Goal: Task Accomplishment & Management: Manage account settings

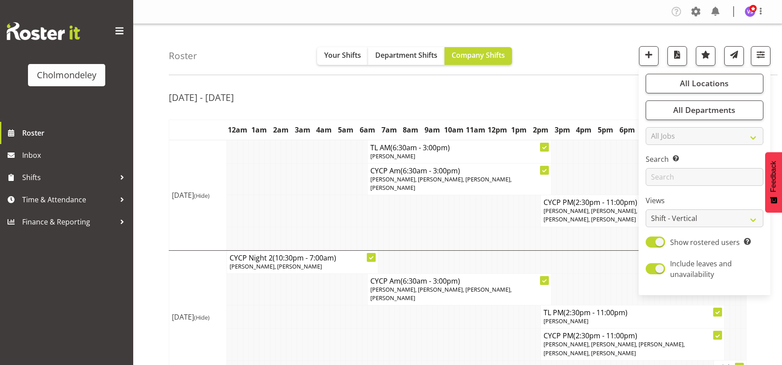
select select "shift"
click at [353, 328] on td at bounding box center [353, 344] width 5 height 32
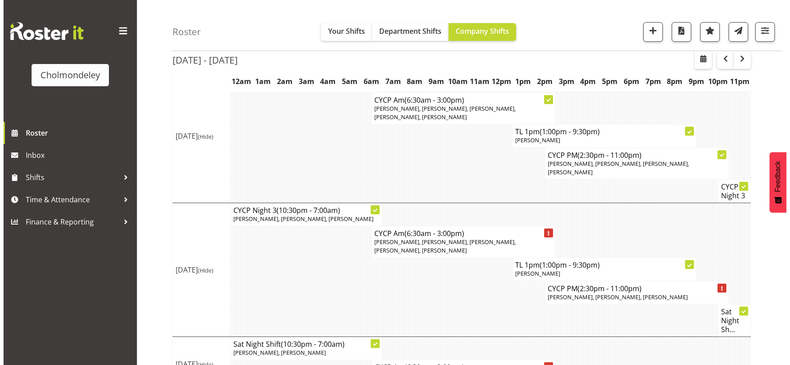
scroll to position [433, 0]
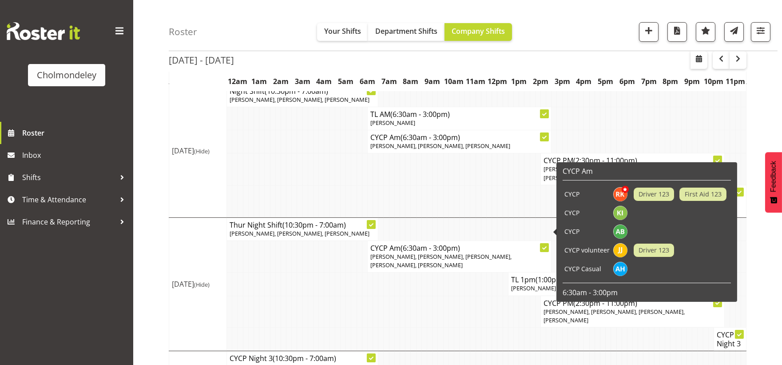
click at [430, 252] on p "[PERSON_NAME], [PERSON_NAME], [PERSON_NAME], [PERSON_NAME], [PERSON_NAME]" at bounding box center [460, 260] width 178 height 17
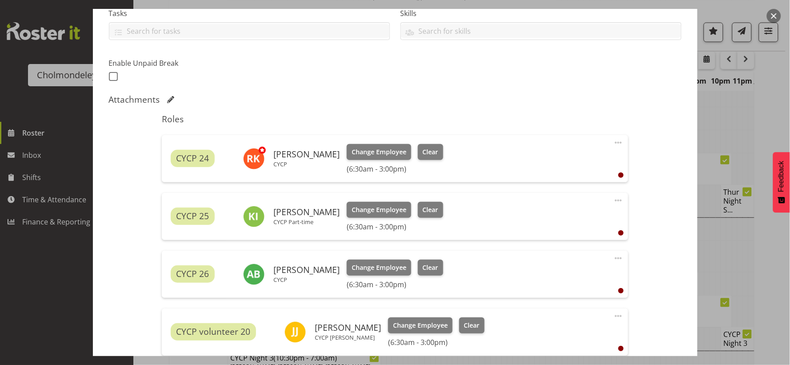
scroll to position [375, 0]
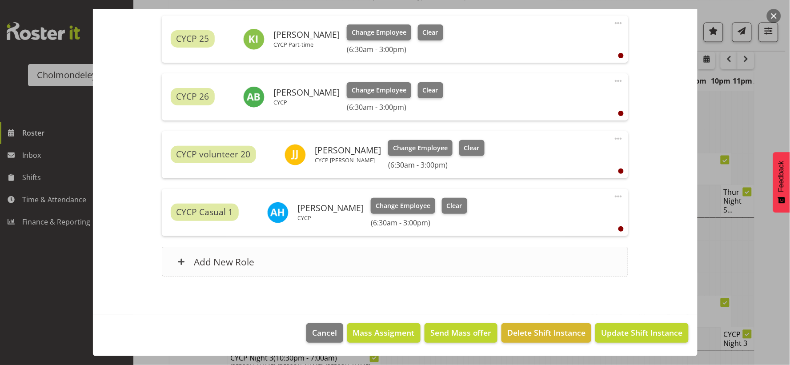
click at [227, 264] on h6 "Add New Role" at bounding box center [224, 262] width 60 height 12
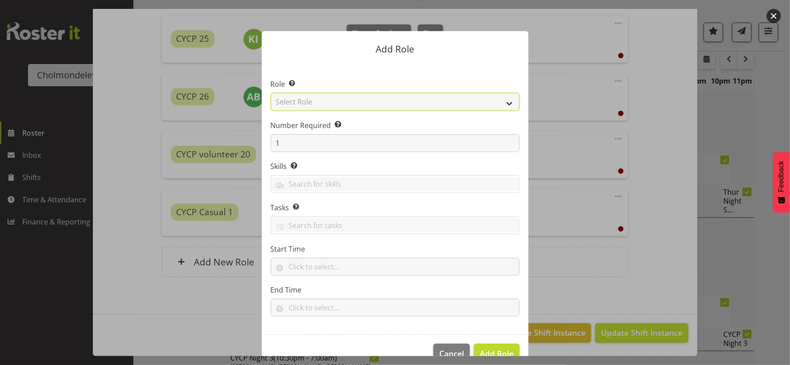
click at [502, 103] on select "Select Role Awhi Team CYCP CYCP Casual CYCP Part Time CYCP volunteer CYCP- Nigh…" at bounding box center [395, 102] width 249 height 18
select select "206"
click at [271, 93] on select "Select Role Awhi Team CYCP CYCP Casual CYCP Part Time CYCP volunteer CYCP- Nigh…" at bounding box center [395, 102] width 249 height 18
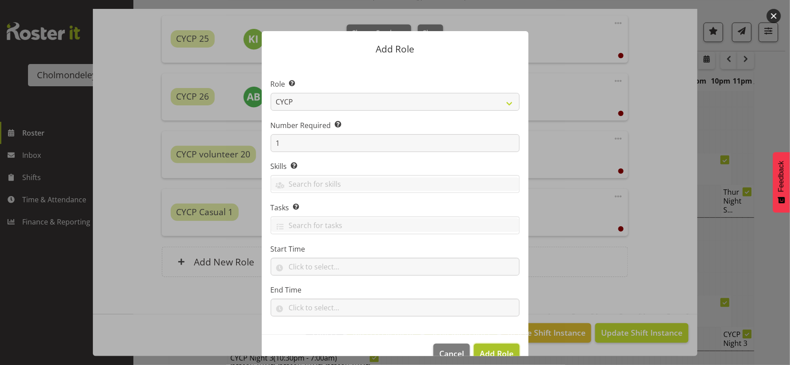
click at [494, 347] on button "Add Role" at bounding box center [496, 353] width 45 height 20
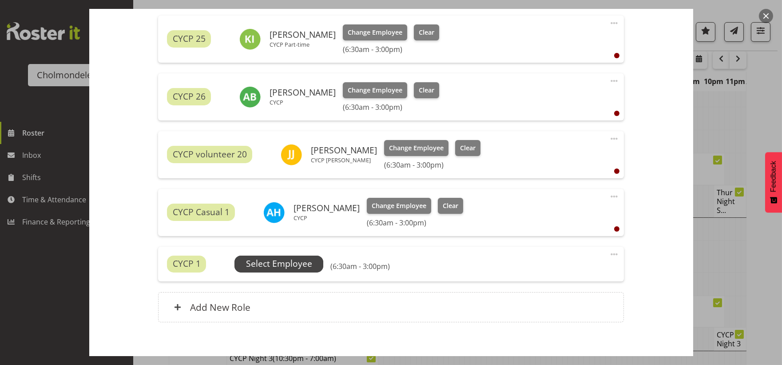
click at [296, 268] on span "Select Employee" at bounding box center [279, 263] width 66 height 13
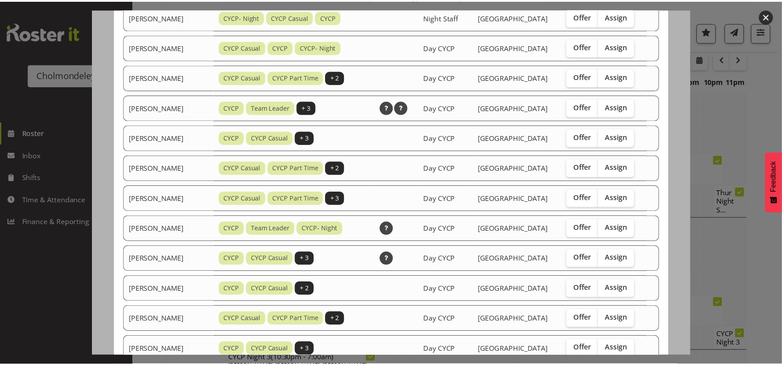
scroll to position [491, 0]
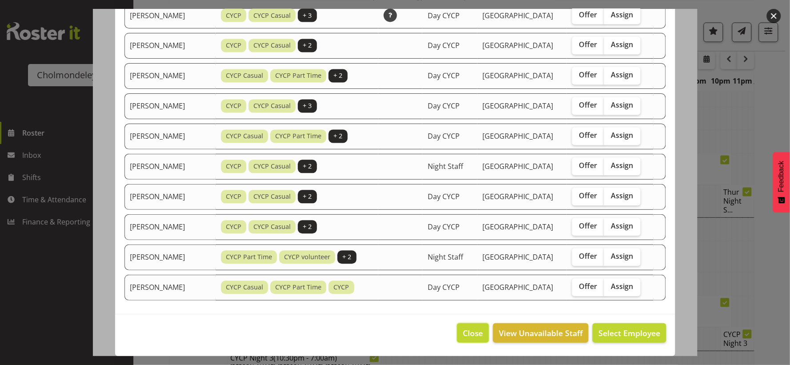
click at [464, 339] on button "Close" at bounding box center [473, 333] width 32 height 20
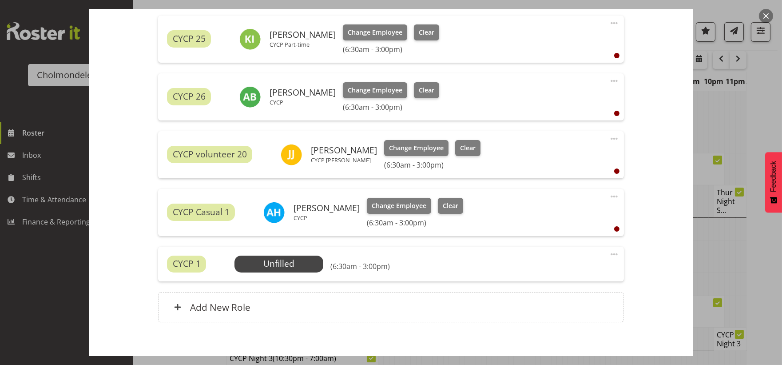
scroll to position [420, 0]
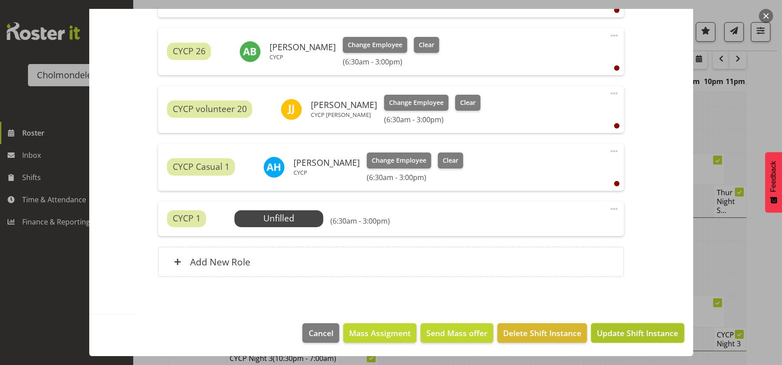
click at [632, 335] on span "Update Shift Instance" at bounding box center [637, 333] width 81 height 12
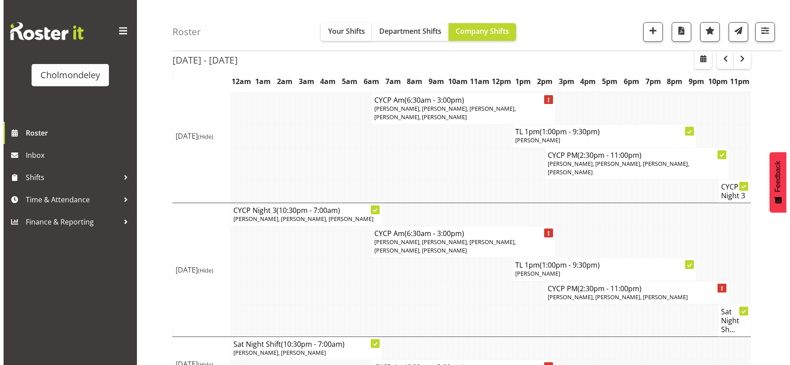
scroll to position [532, 0]
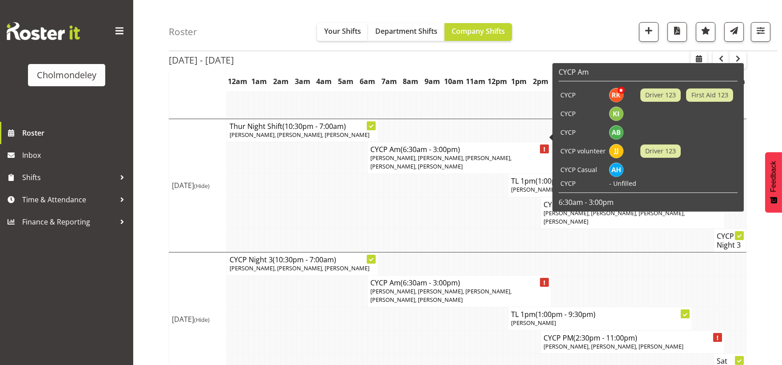
click at [439, 154] on p "[PERSON_NAME], [PERSON_NAME], [PERSON_NAME], [PERSON_NAME], [PERSON_NAME]" at bounding box center [460, 162] width 178 height 17
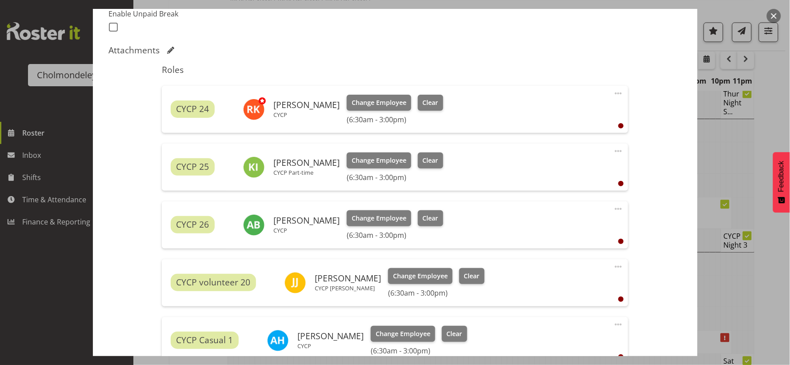
scroll to position [420, 0]
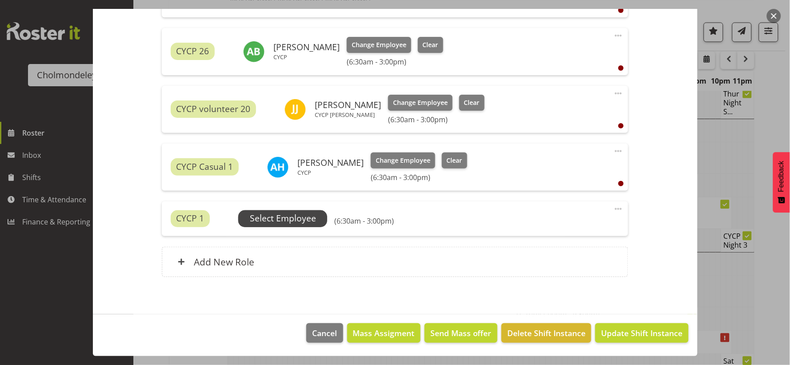
click at [283, 216] on span "Select Employee" at bounding box center [283, 218] width 66 height 13
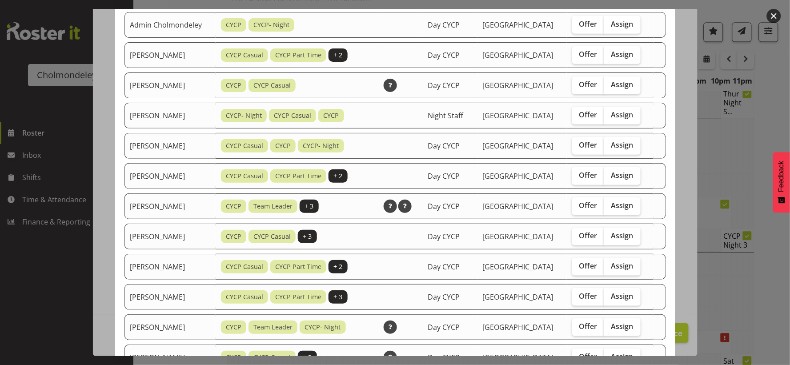
scroll to position [0, 0]
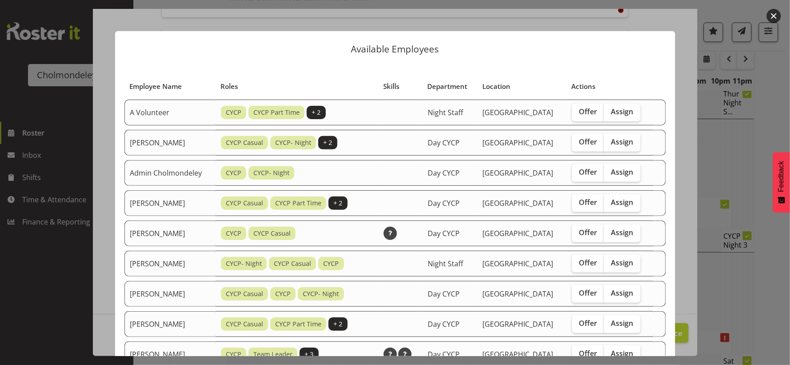
click at [771, 15] on button "button" at bounding box center [773, 16] width 14 height 14
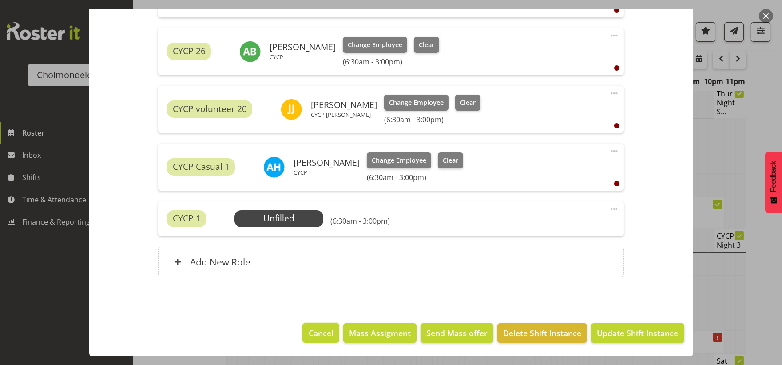
click at [318, 335] on span "Cancel" at bounding box center [321, 333] width 25 height 12
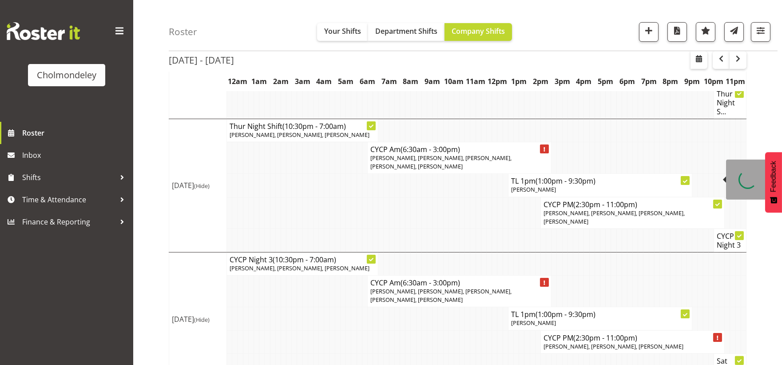
click at [560, 209] on p "[PERSON_NAME], [PERSON_NAME], [PERSON_NAME], [PERSON_NAME]" at bounding box center [633, 217] width 178 height 17
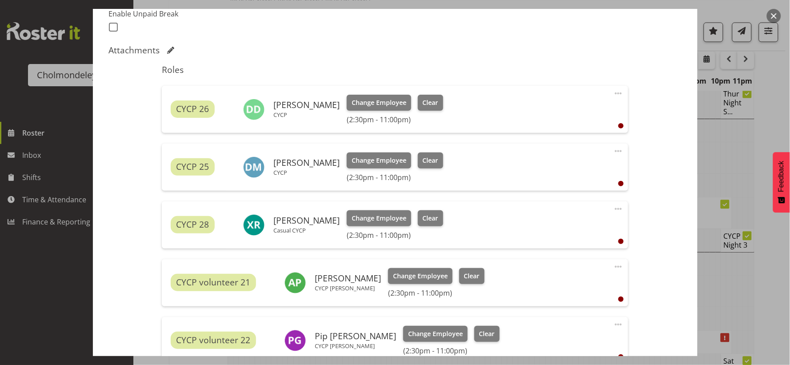
scroll to position [296, 0]
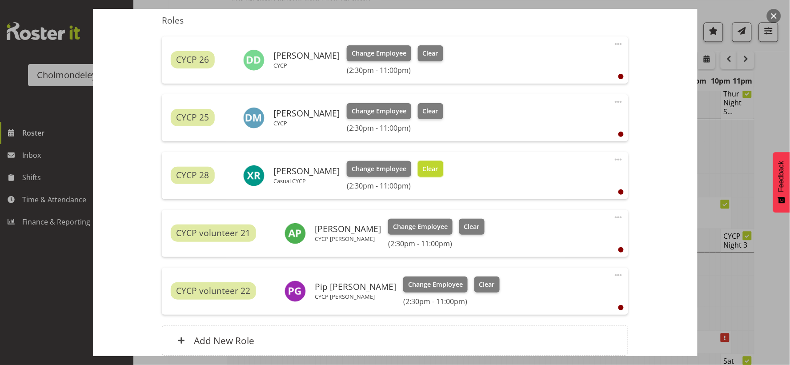
click at [423, 169] on span "Clear" at bounding box center [431, 169] width 16 height 10
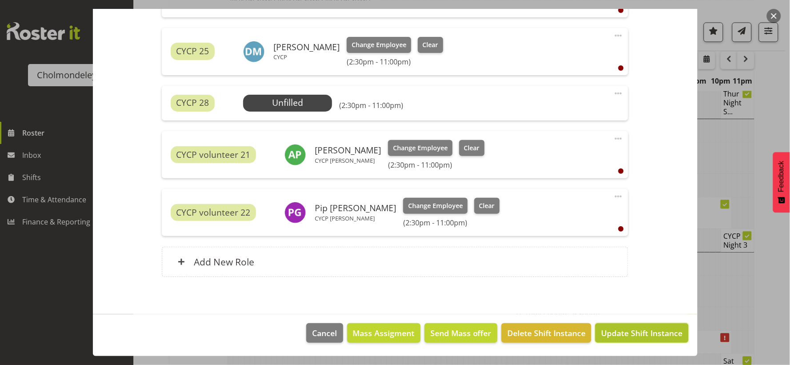
click at [611, 337] on span "Update Shift Instance" at bounding box center [641, 333] width 81 height 12
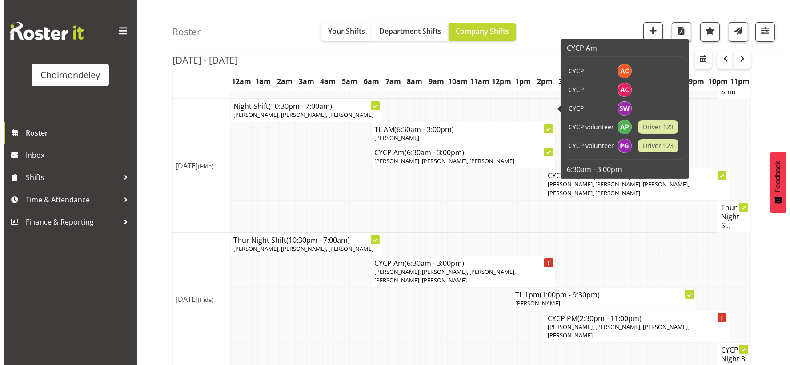
scroll to position [467, 0]
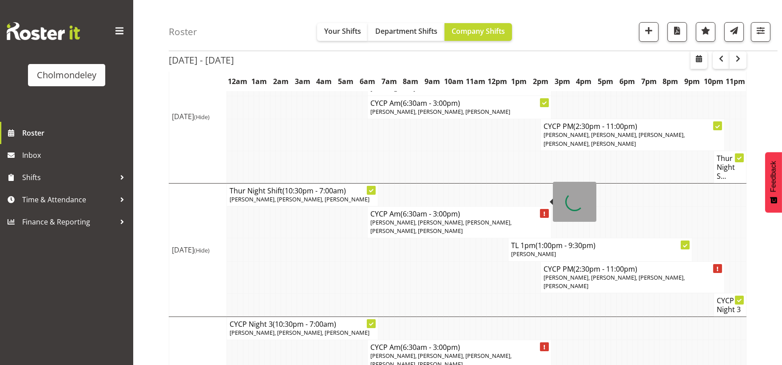
click at [463, 218] on span "[PERSON_NAME], [PERSON_NAME], [PERSON_NAME], [PERSON_NAME], [PERSON_NAME]" at bounding box center [441, 226] width 141 height 16
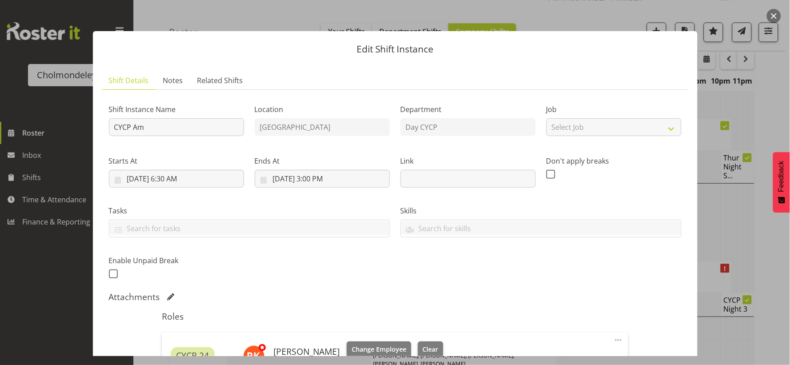
scroll to position [296, 0]
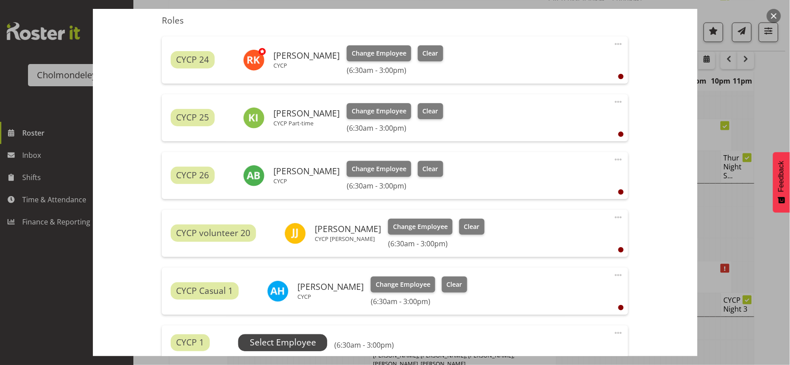
click at [289, 344] on span "Select Employee" at bounding box center [283, 342] width 66 height 13
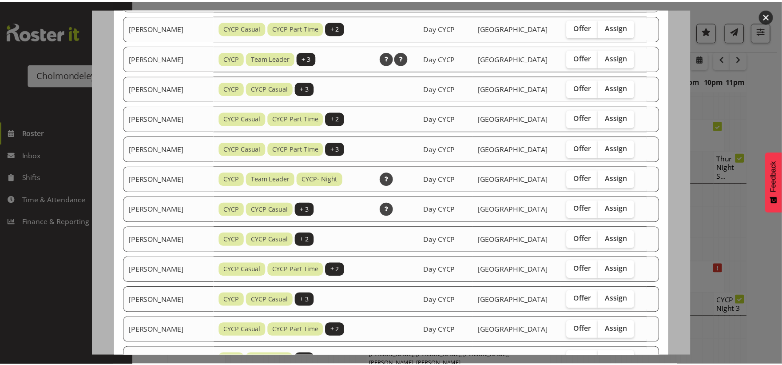
scroll to position [522, 0]
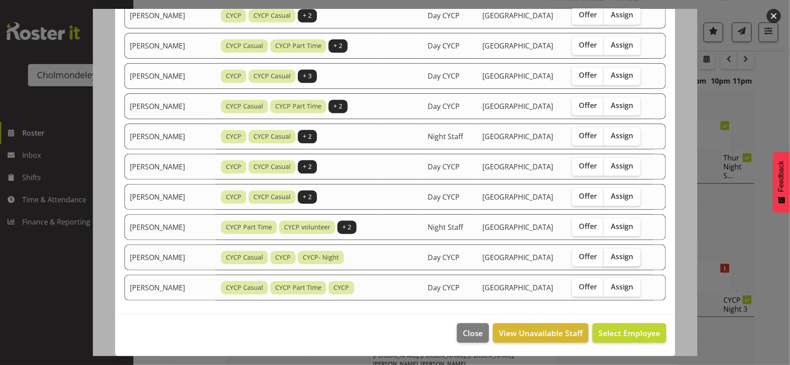
click at [633, 260] on label "Assign" at bounding box center [622, 257] width 36 height 18
click at [610, 259] on input "Assign" at bounding box center [607, 257] width 6 height 6
checkbox input "true"
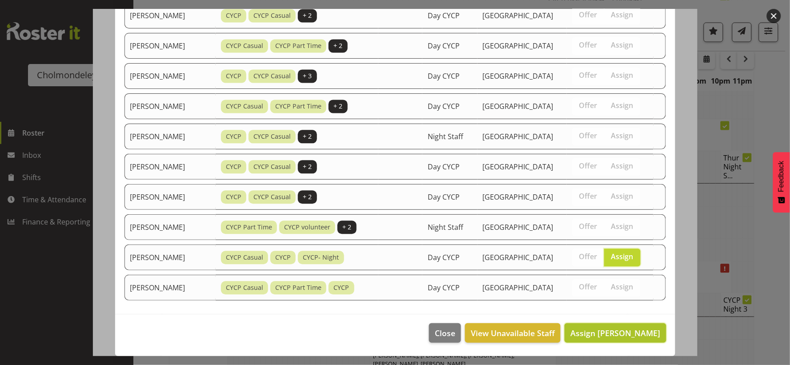
click at [617, 335] on span "Assign [PERSON_NAME]" at bounding box center [615, 332] width 90 height 11
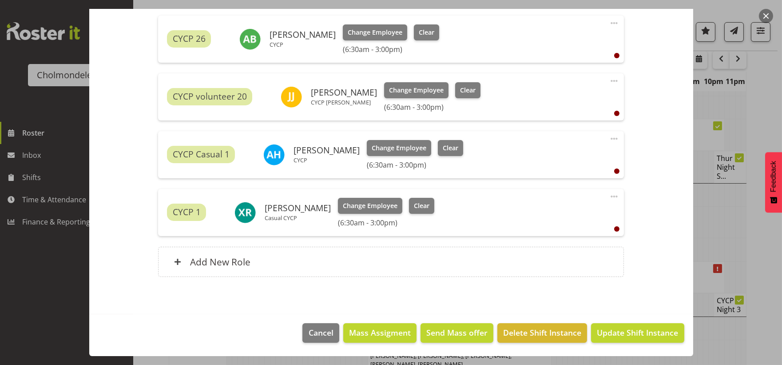
scroll to position [573, 0]
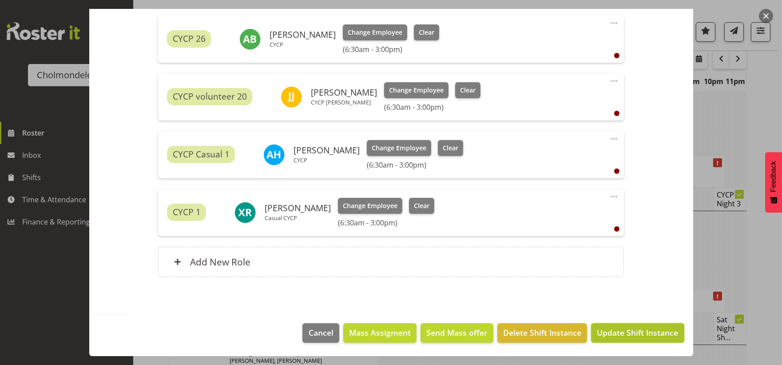
click at [640, 338] on span "Update Shift Instance" at bounding box center [637, 333] width 81 height 12
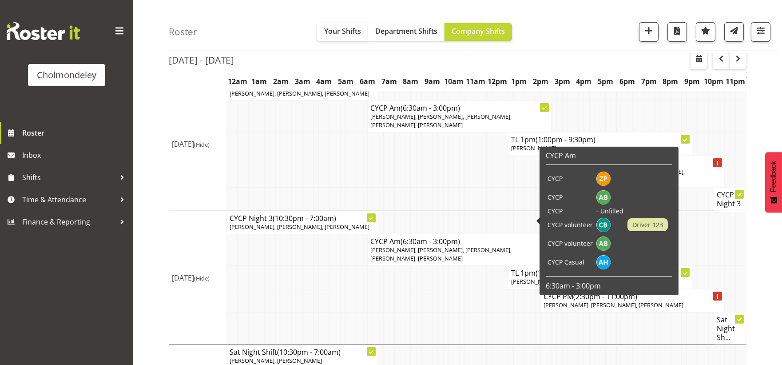
click at [447, 246] on span "[PERSON_NAME], [PERSON_NAME], [PERSON_NAME], [PERSON_NAME], [PERSON_NAME]" at bounding box center [441, 254] width 141 height 16
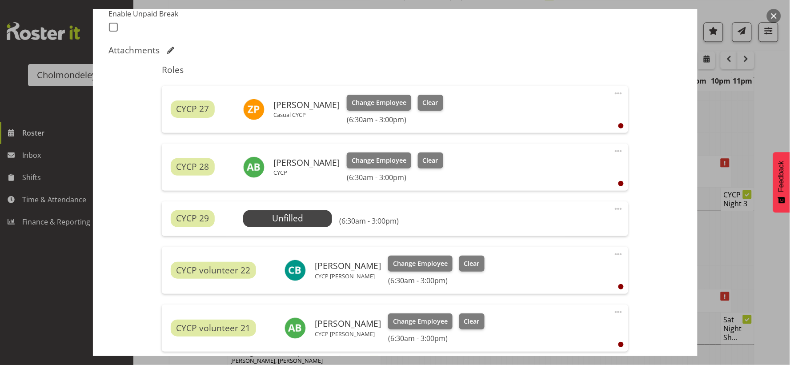
scroll to position [420, 0]
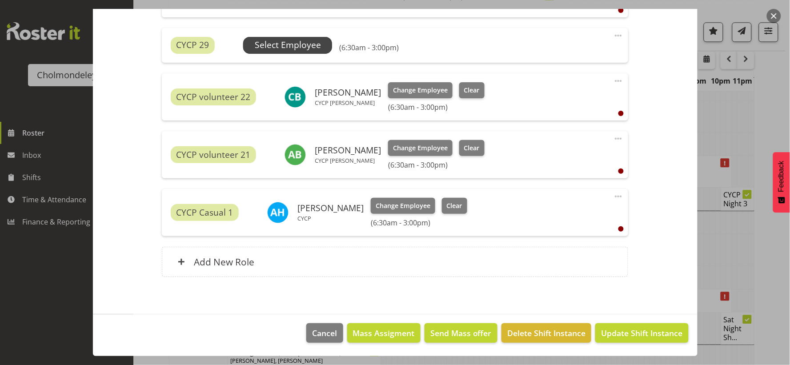
click at [307, 46] on span "Select Employee" at bounding box center [288, 45] width 66 height 13
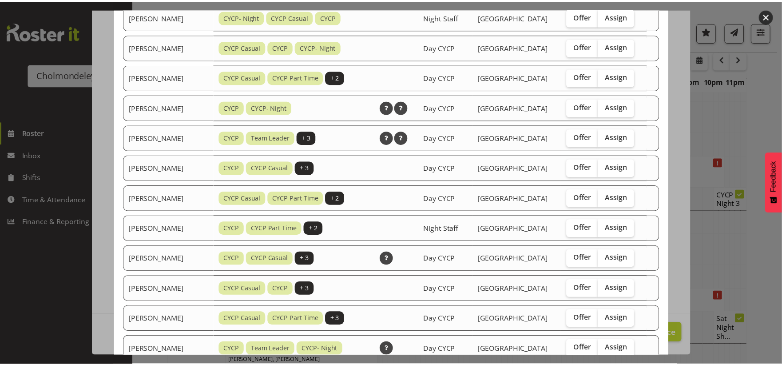
scroll to position [582, 0]
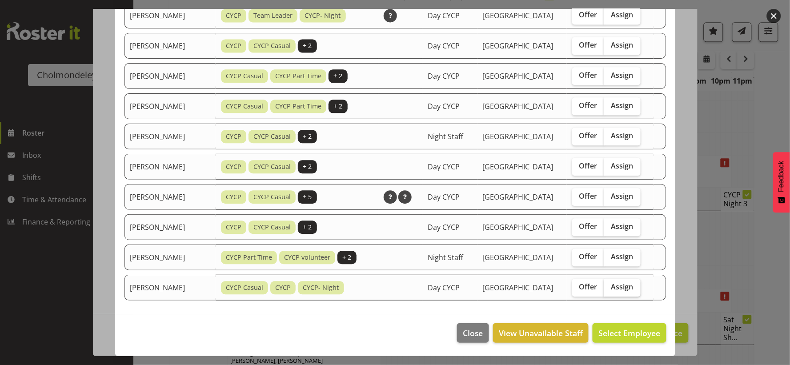
click at [626, 287] on span "Assign" at bounding box center [622, 286] width 22 height 9
click at [610, 287] on input "Assign" at bounding box center [607, 287] width 6 height 6
checkbox input "true"
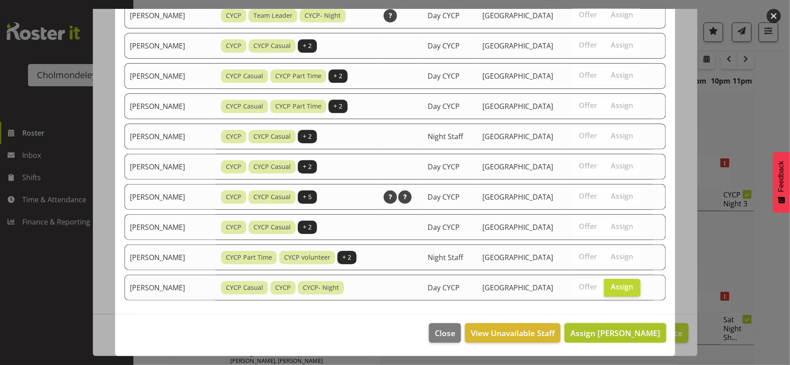
click at [631, 332] on span "Assign [PERSON_NAME]" at bounding box center [615, 332] width 90 height 11
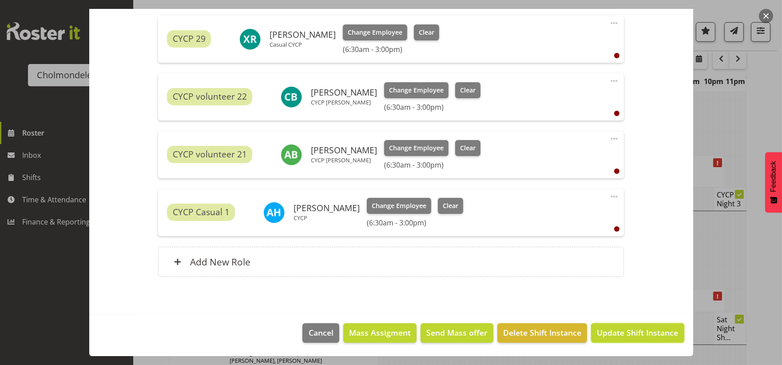
click at [631, 332] on span "Update Shift Instance" at bounding box center [637, 333] width 81 height 12
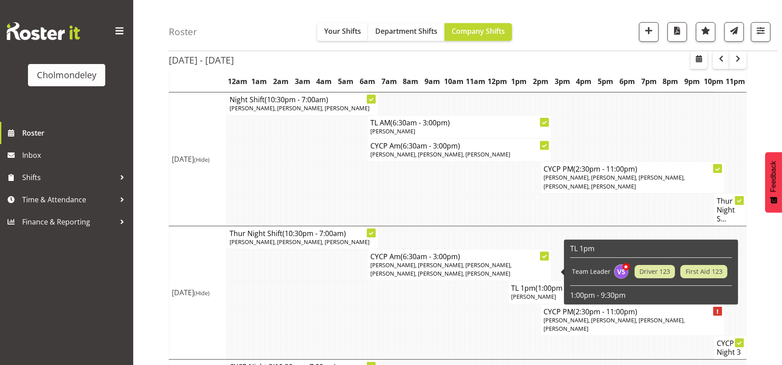
scroll to position [474, 0]
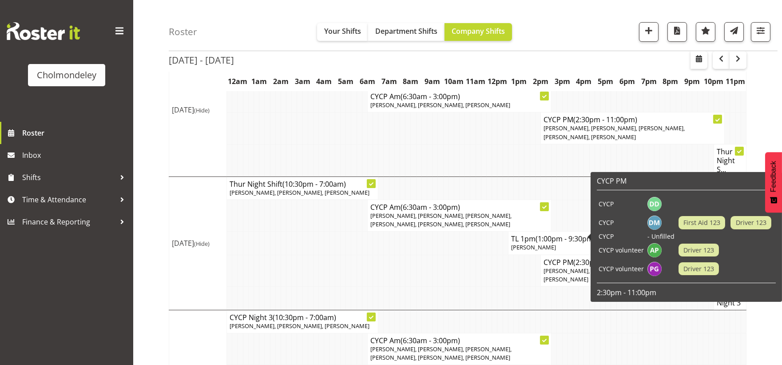
click at [480, 255] on td at bounding box center [478, 271] width 5 height 32
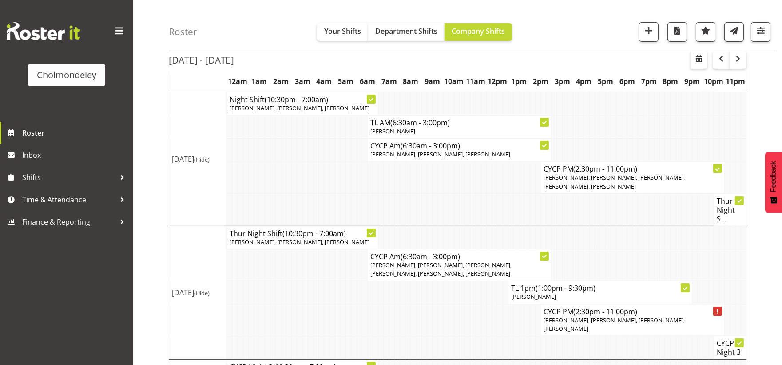
scroll to position [573, 0]
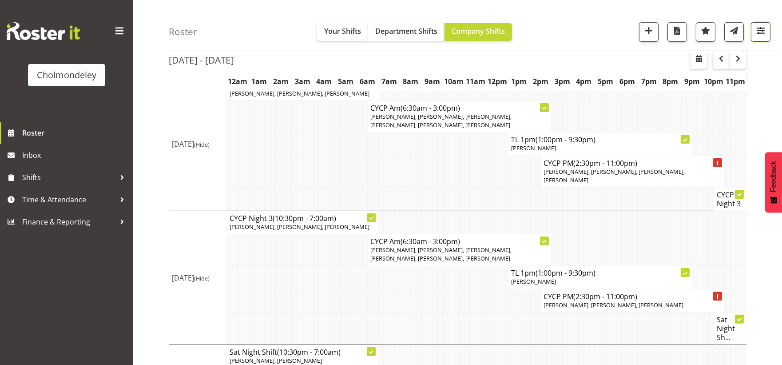
click at [765, 36] on span "button" at bounding box center [761, 31] width 12 height 12
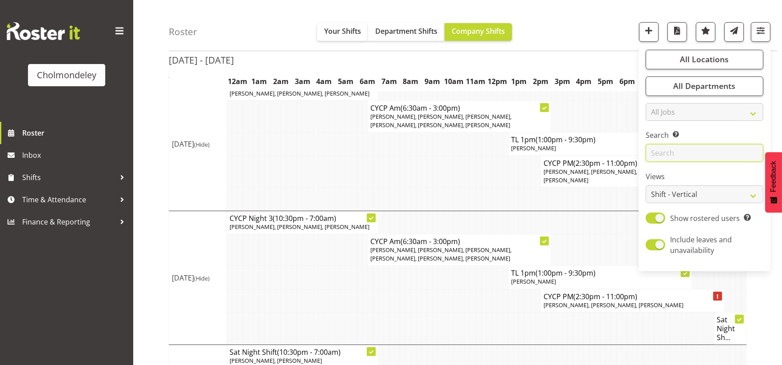
click at [700, 149] on input "text" at bounding box center [705, 153] width 118 height 18
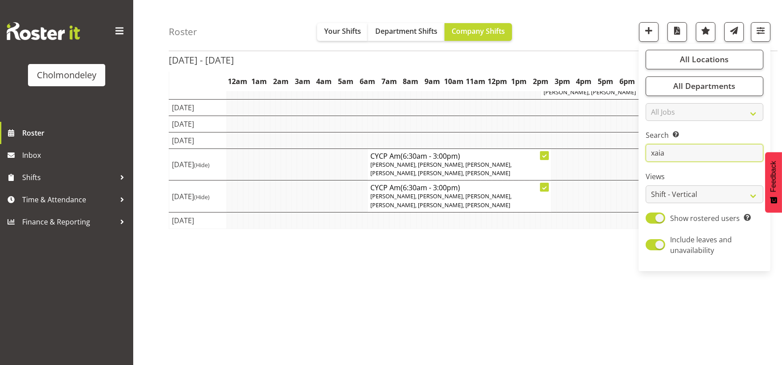
scroll to position [0, 0]
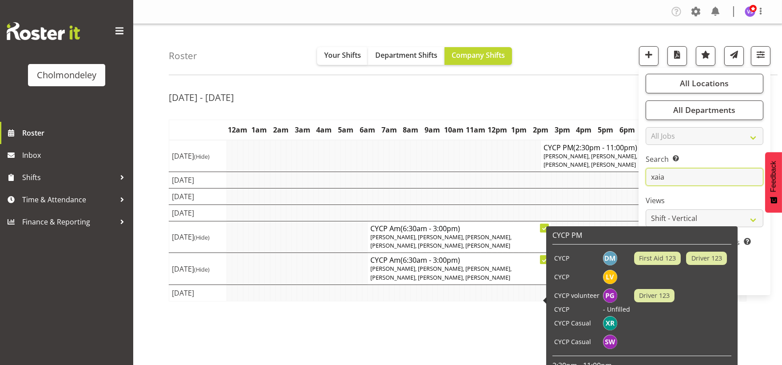
type input "xaia"
click at [489, 354] on div "[DATE] - [DATE] [DATE] - [DATE] [DATE] Day Week Fortnight Month calendar Month …" at bounding box center [476, 259] width 614 height 355
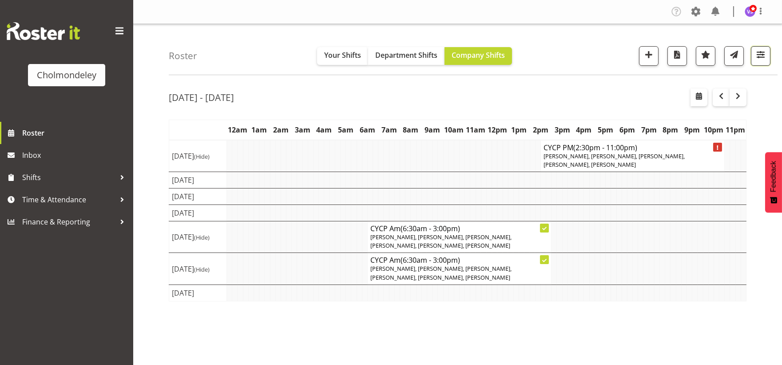
click at [765, 58] on span "button" at bounding box center [761, 55] width 12 height 12
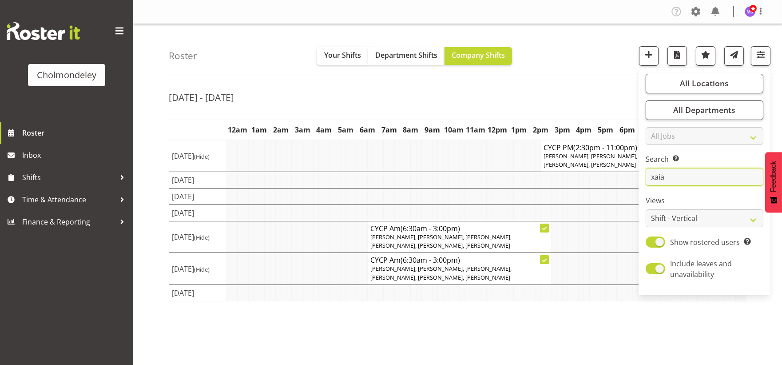
drag, startPoint x: 683, startPoint y: 176, endPoint x: 644, endPoint y: 181, distance: 39.0
click at [644, 181] on div "All Locations Clear [GEOGRAPHIC_DATA] Select All Deselect All All Departments C…" at bounding box center [705, 181] width 132 height 220
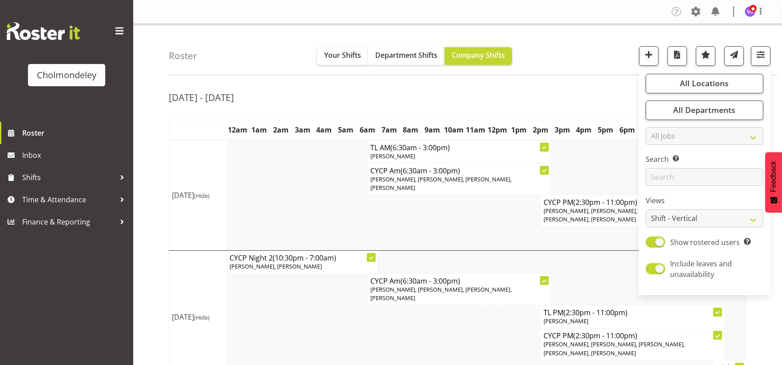
click at [418, 206] on td at bounding box center [418, 211] width 5 height 32
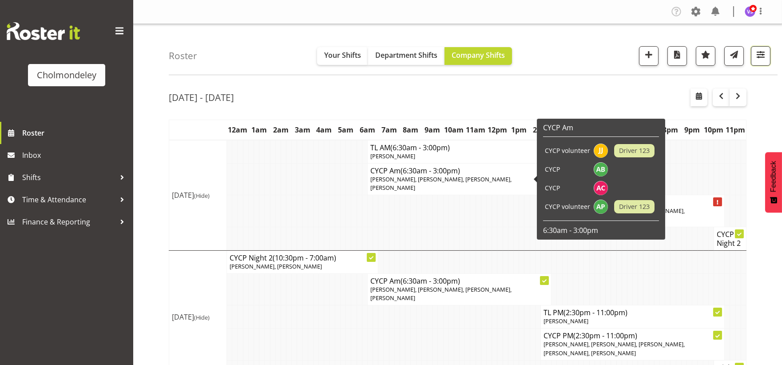
click at [759, 60] on span "button" at bounding box center [761, 55] width 12 height 12
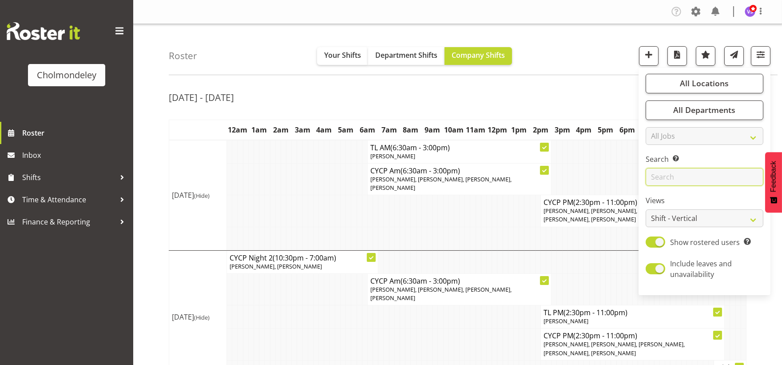
click at [681, 183] on input "text" at bounding box center [705, 177] width 118 height 18
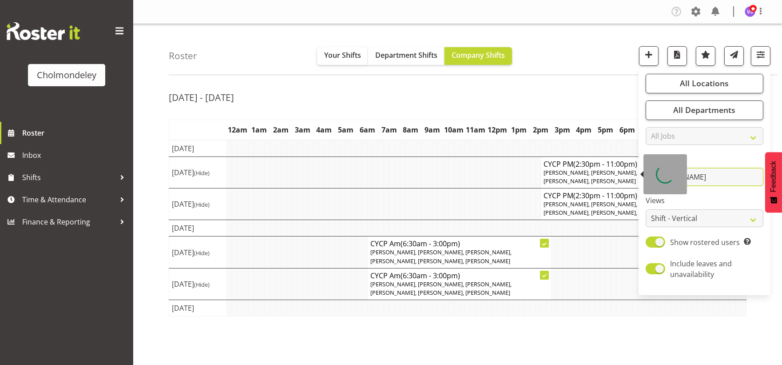
drag, startPoint x: 676, startPoint y: 179, endPoint x: 634, endPoint y: 175, distance: 42.8
click at [634, 175] on div "Roster Your Shifts Department Shifts Company Shifts All Locations [GEOGRAPHIC_D…" at bounding box center [457, 230] width 649 height 413
type input "[PERSON_NAME]"
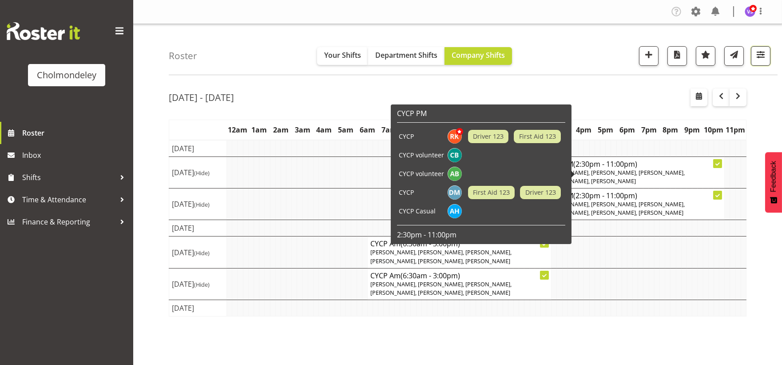
click at [757, 50] on span "button" at bounding box center [761, 55] width 12 height 12
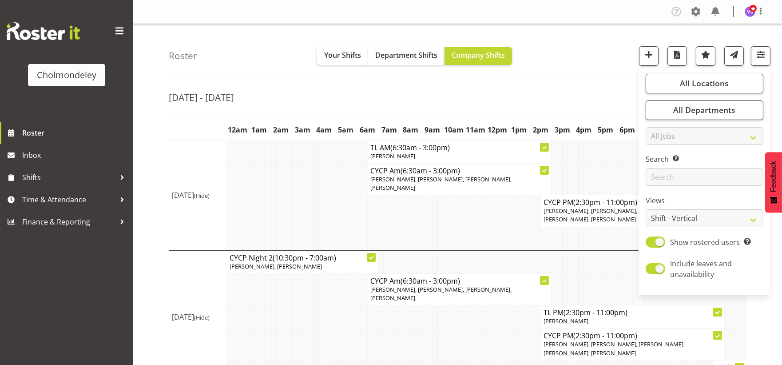
click at [621, 98] on div "[DATE] - [DATE]" at bounding box center [458, 98] width 578 height 20
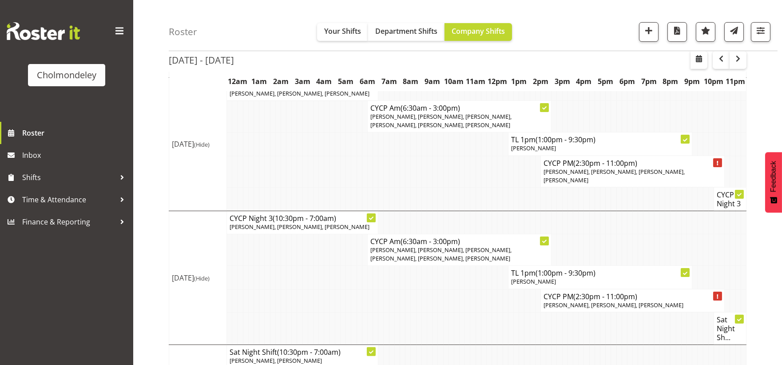
scroll to position [375, 0]
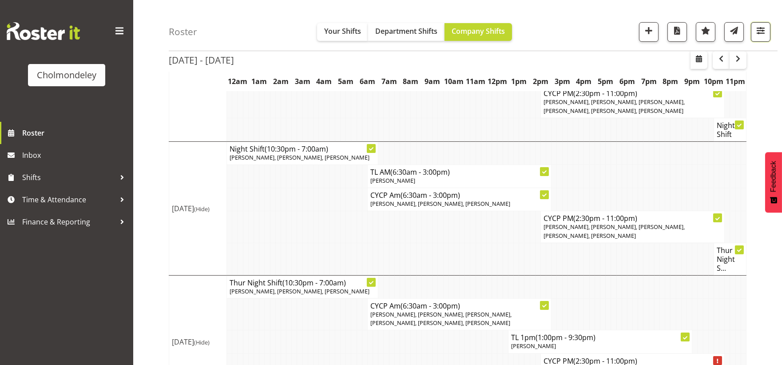
click at [758, 33] on span "button" at bounding box center [761, 31] width 12 height 12
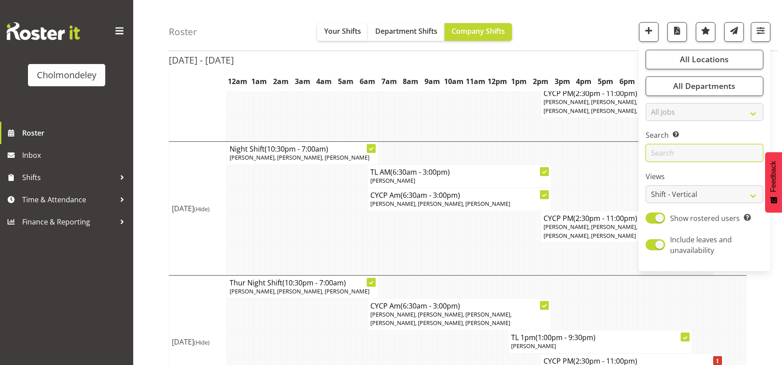
click at [721, 153] on input "text" at bounding box center [705, 153] width 118 height 18
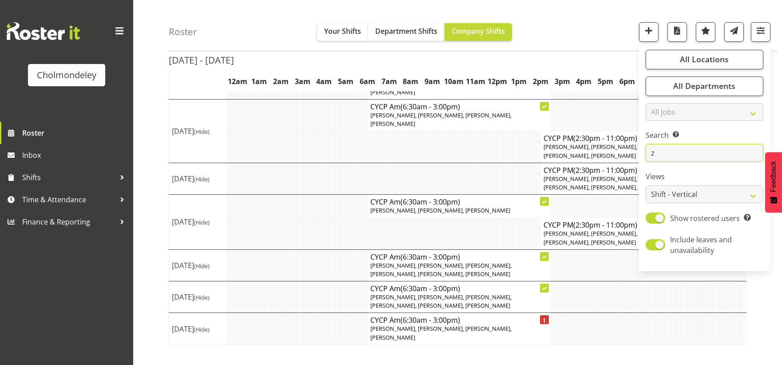
scroll to position [72, 0]
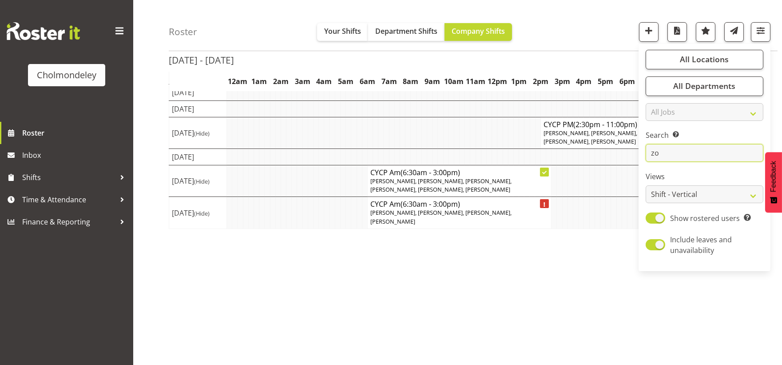
type input "zoe"
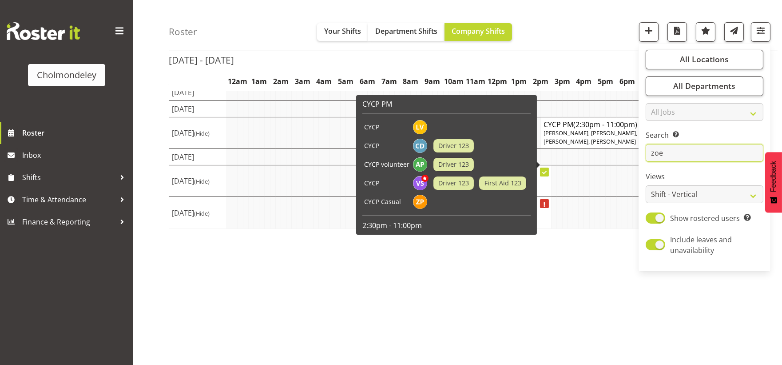
drag, startPoint x: 721, startPoint y: 153, endPoint x: 632, endPoint y: 149, distance: 88.9
click at [632, 149] on div "Roster Your Shifts Department Shifts Company Shifts All Locations [GEOGRAPHIC_D…" at bounding box center [457, 158] width 649 height 413
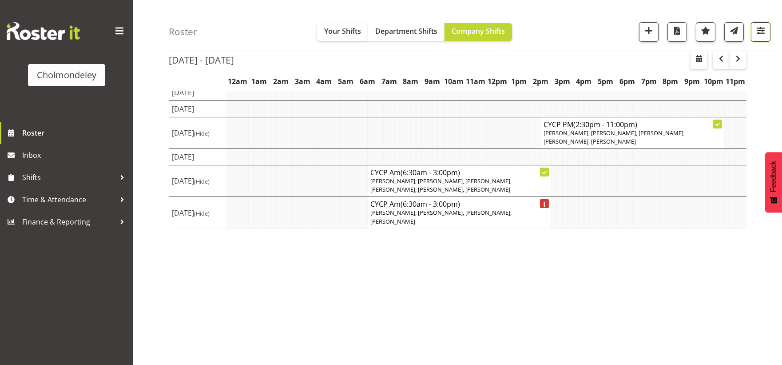
click at [760, 33] on span "button" at bounding box center [761, 31] width 12 height 12
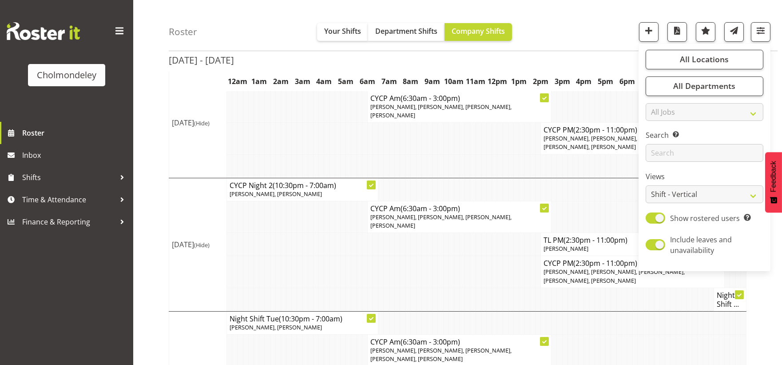
click at [357, 233] on td at bounding box center [359, 244] width 5 height 23
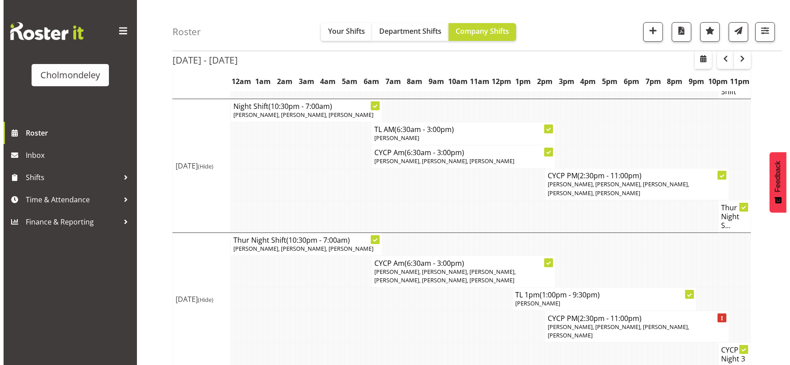
scroll to position [573, 0]
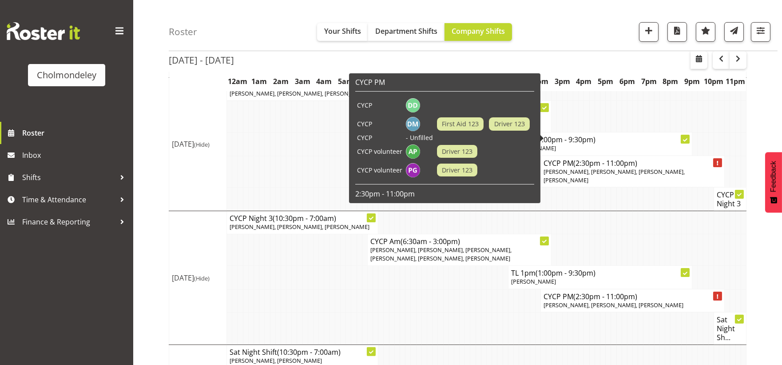
click at [647, 167] on span "[PERSON_NAME], [PERSON_NAME], [PERSON_NAME], [PERSON_NAME]" at bounding box center [614, 175] width 141 height 16
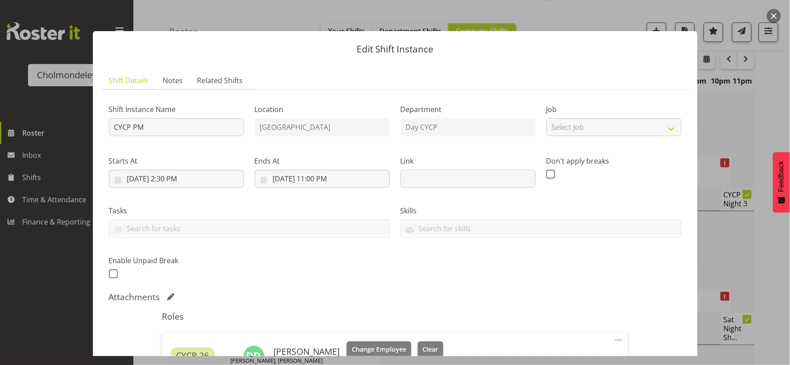
scroll to position [296, 0]
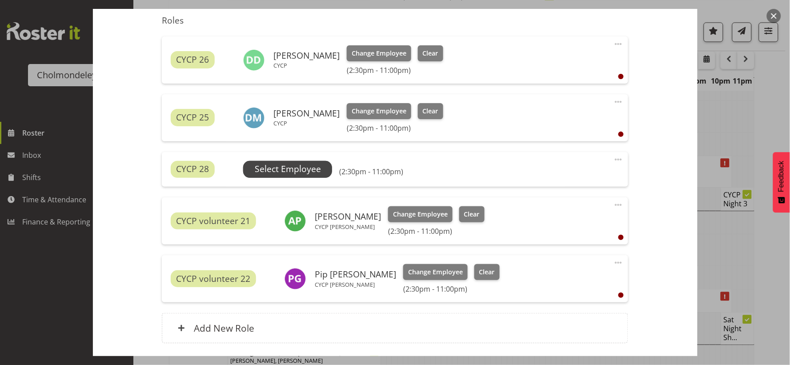
click at [305, 163] on span "Select Employee" at bounding box center [288, 169] width 66 height 13
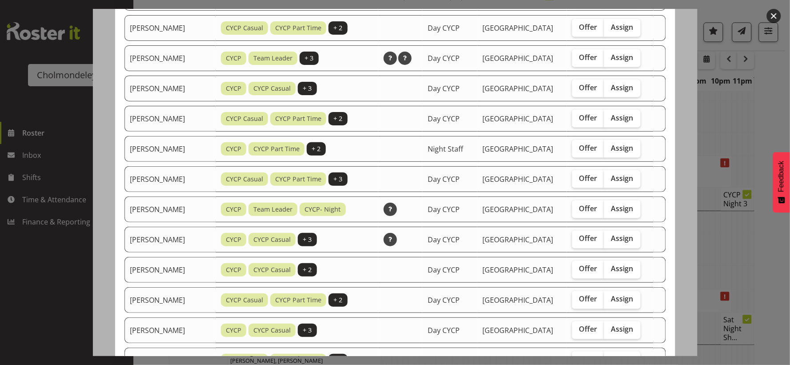
scroll to position [247, 0]
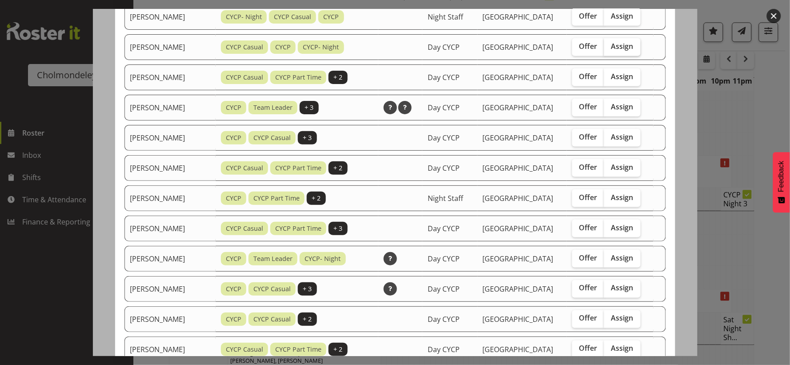
click at [622, 41] on label "Assign" at bounding box center [622, 47] width 36 height 18
click at [610, 44] on input "Assign" at bounding box center [607, 47] width 6 height 6
checkbox input "true"
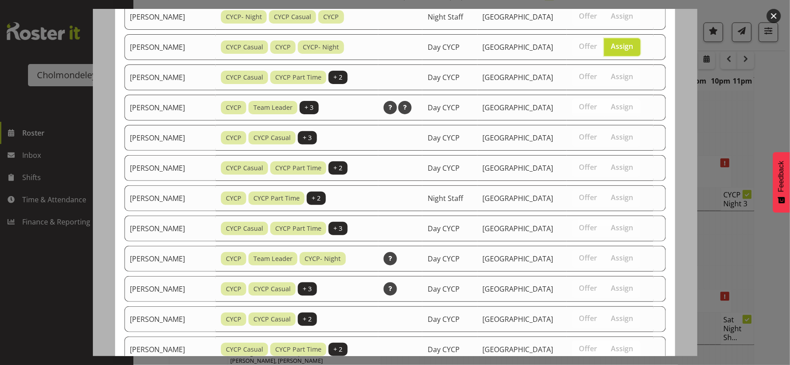
scroll to position [522, 0]
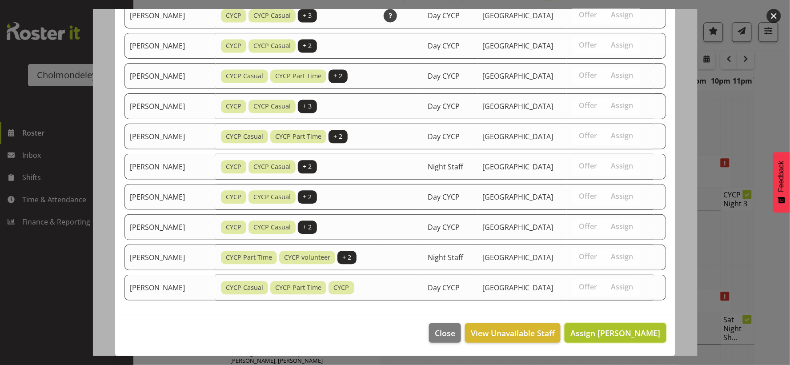
click at [609, 334] on span "Assign [PERSON_NAME]" at bounding box center [615, 332] width 90 height 11
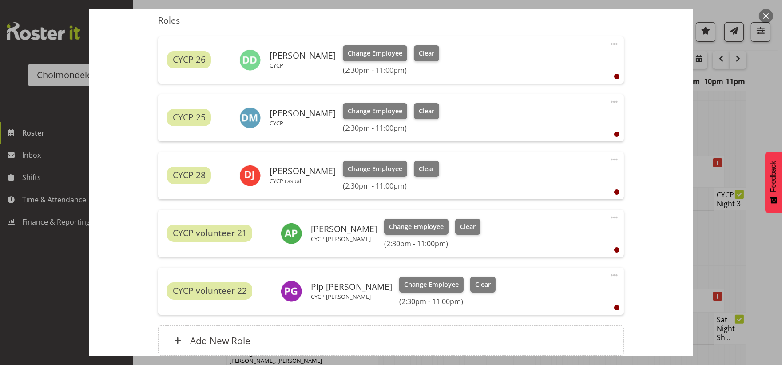
click at [609, 157] on span at bounding box center [614, 159] width 11 height 11
click at [545, 180] on link "Edit" at bounding box center [576, 179] width 85 height 16
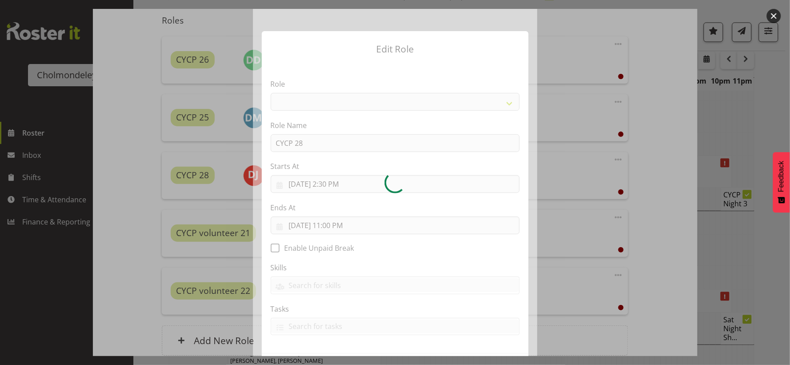
select select "206"
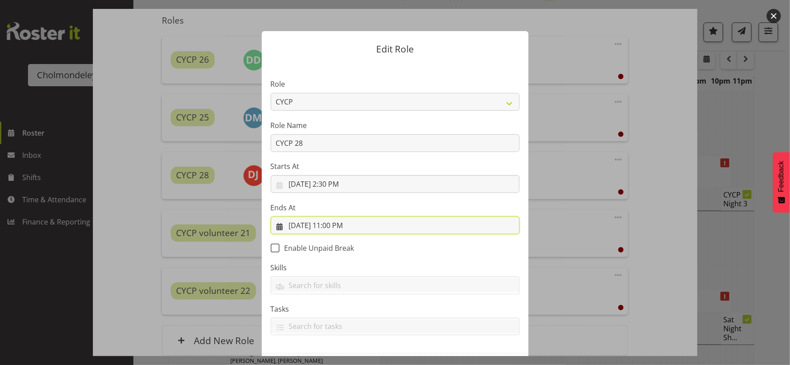
click at [331, 226] on input "[DATE] 11:00 PM" at bounding box center [395, 225] width 249 height 18
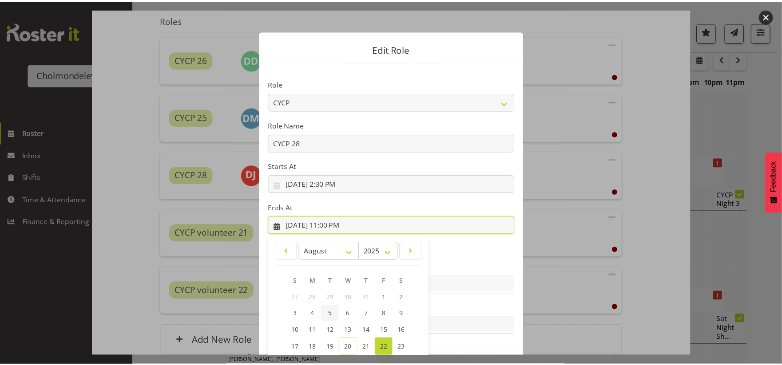
scroll to position [81, 0]
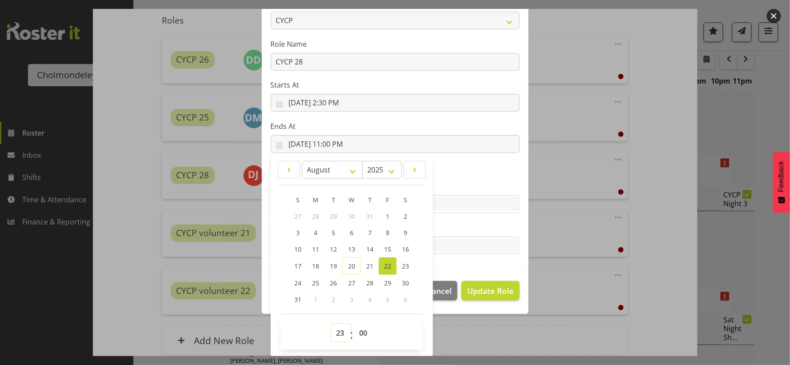
click at [336, 334] on select "00 01 02 03 04 05 06 07 08 09 10 11 12 13 14 15 16 17 18 19 20 21 22 23" at bounding box center [341, 333] width 20 height 18
select select "21"
click at [331, 324] on select "00 01 02 03 04 05 06 07 08 09 10 11 12 13 14 15 16 17 18 19 20 21 22 23" at bounding box center [341, 333] width 20 height 18
type input "[DATE] 9:00 PM"
click at [360, 331] on select "00 01 02 03 04 05 06 07 08 09 10 11 12 13 14 15 16 17 18 19 20 21 22 23 24 25 2…" at bounding box center [364, 333] width 20 height 18
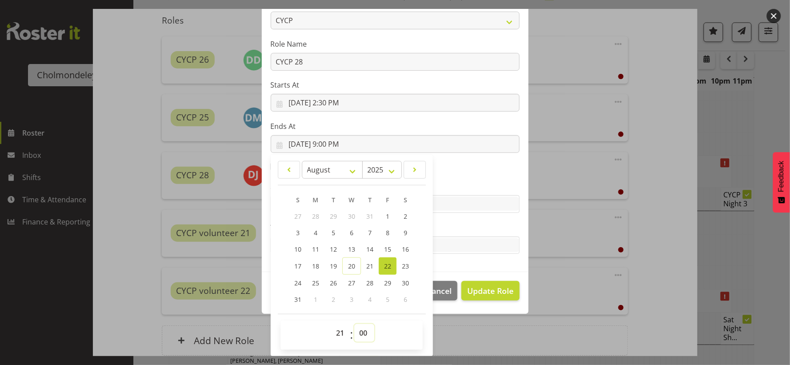
select select "30"
click at [354, 324] on select "00 01 02 03 04 05 06 07 08 09 10 11 12 13 14 15 16 17 18 19 20 21 22 23 24 25 2…" at bounding box center [364, 333] width 20 height 18
type input "[DATE] 9:30 PM"
click at [498, 291] on span "Update Role" at bounding box center [490, 291] width 46 height 12
select select
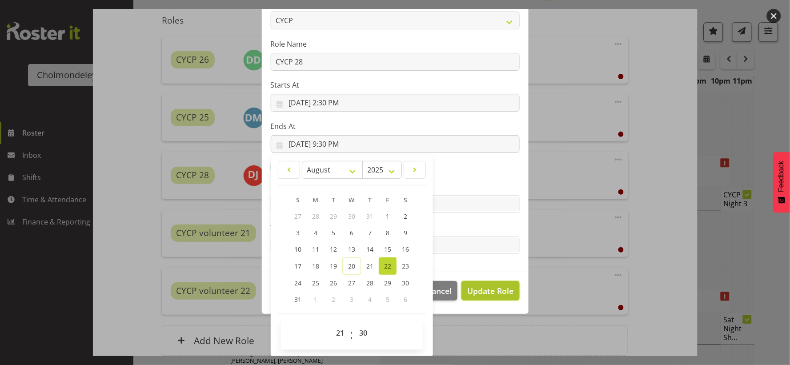
select select
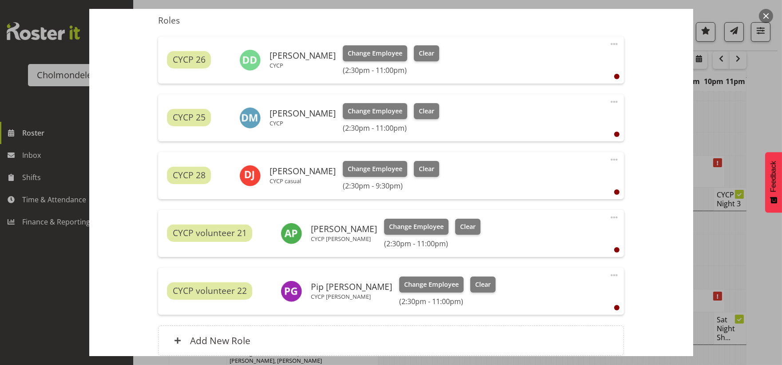
scroll to position [375, 0]
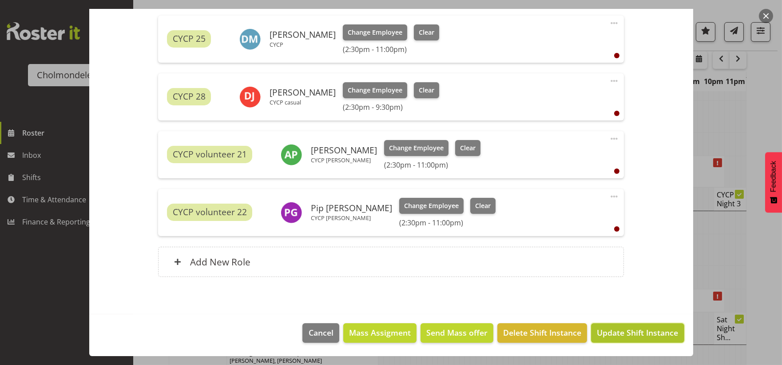
click at [645, 330] on span "Update Shift Instance" at bounding box center [637, 333] width 81 height 12
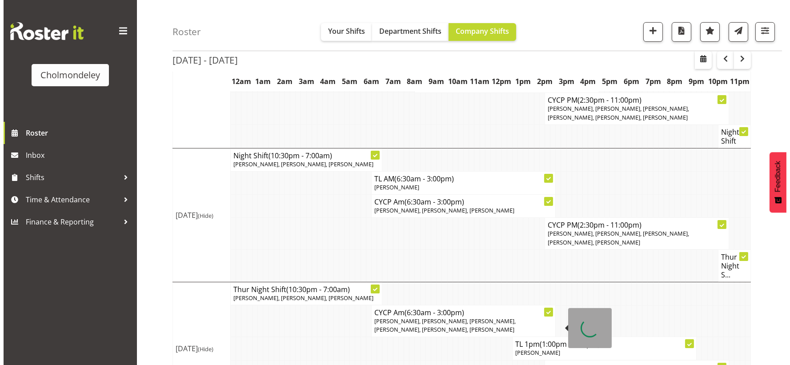
scroll to position [581, 0]
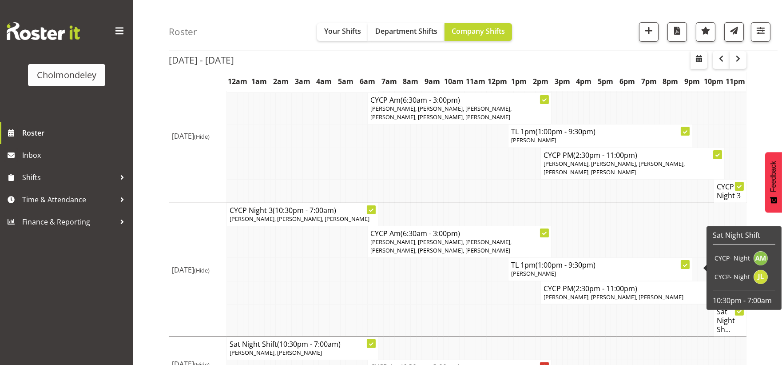
click at [562, 293] on span "[PERSON_NAME], [PERSON_NAME], [PERSON_NAME]" at bounding box center [614, 297] width 140 height 8
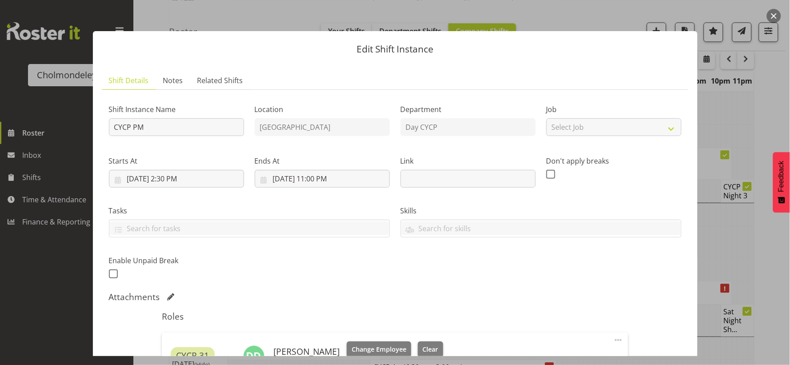
scroll to position [296, 0]
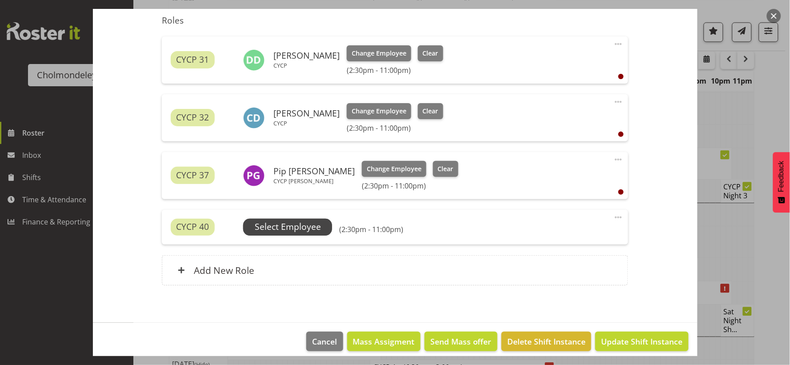
click at [312, 224] on span "Select Employee" at bounding box center [288, 226] width 66 height 13
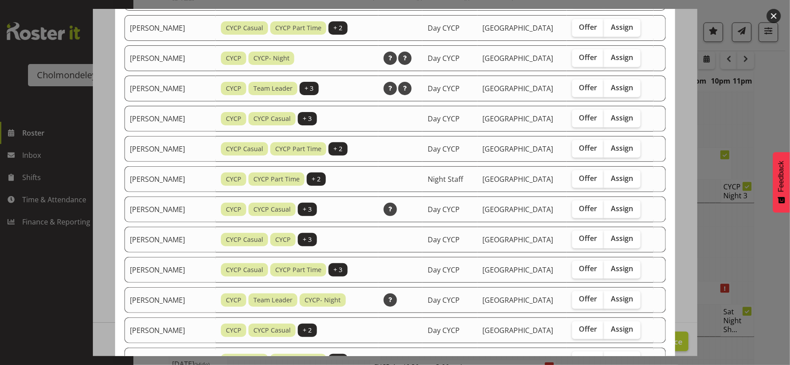
scroll to position [148, 0]
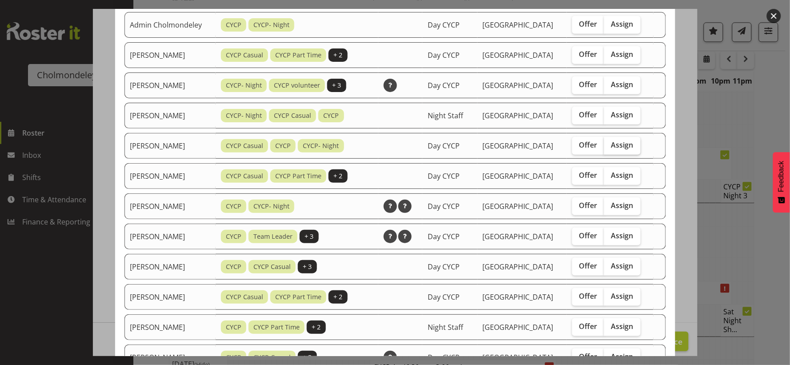
click at [618, 149] on span "Assign" at bounding box center [622, 144] width 22 height 9
click at [610, 148] on input "Assign" at bounding box center [607, 145] width 6 height 6
checkbox input "true"
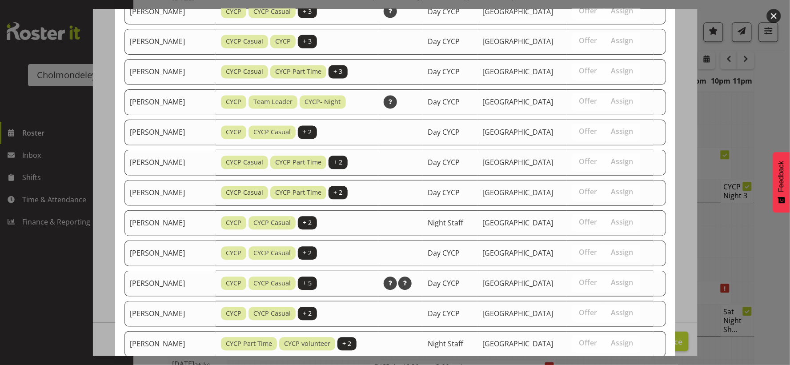
scroll to position [552, 0]
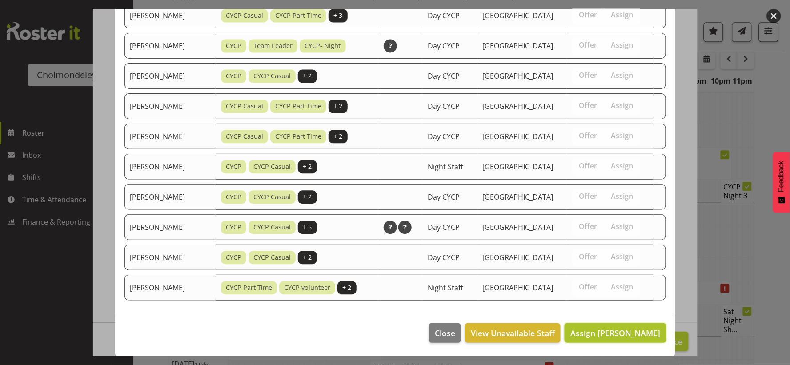
click at [639, 333] on span "Assign [PERSON_NAME]" at bounding box center [615, 332] width 90 height 11
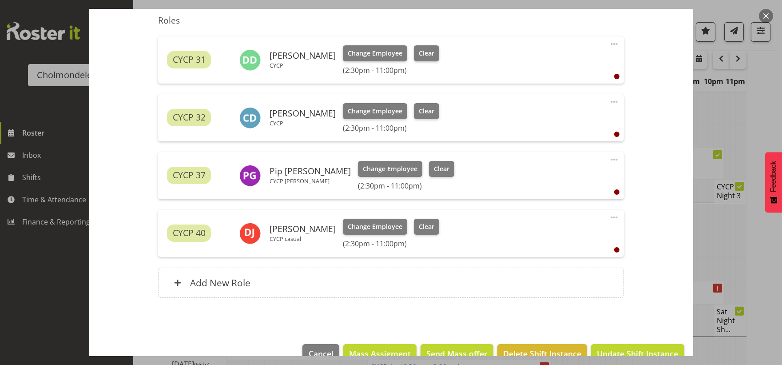
click at [609, 214] on span at bounding box center [614, 217] width 11 height 11
click at [555, 235] on link "Edit" at bounding box center [576, 237] width 85 height 16
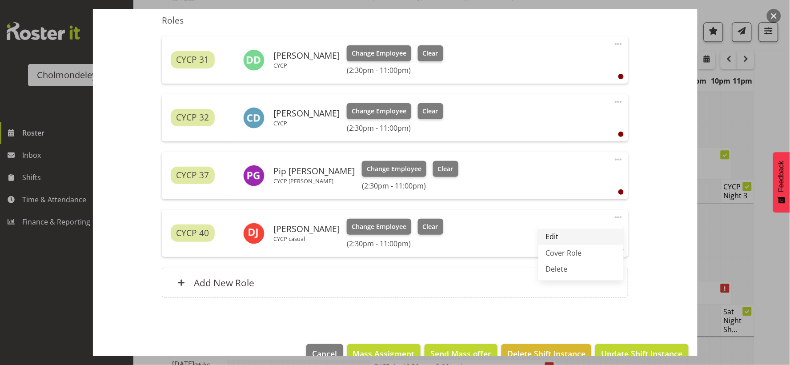
select select "7"
select select "2025"
select select "23"
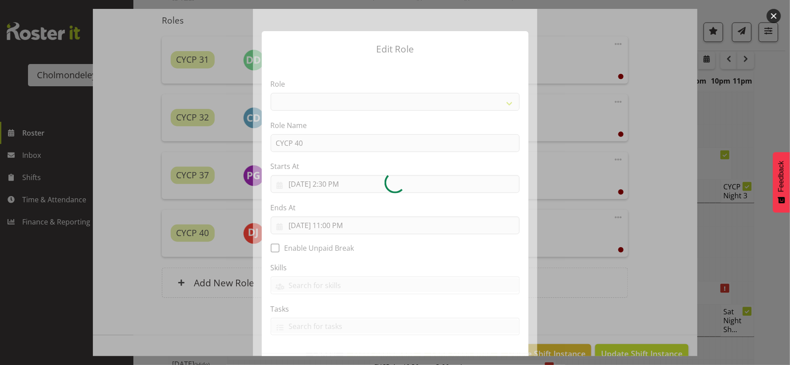
select select "206"
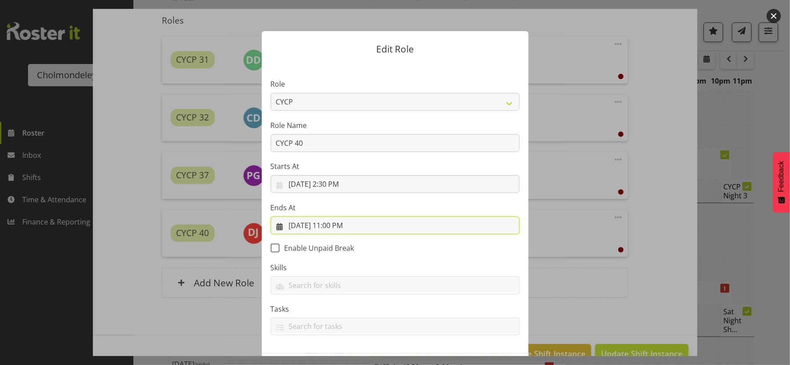
click at [334, 225] on input "[DATE] 11:00 PM" at bounding box center [395, 225] width 249 height 18
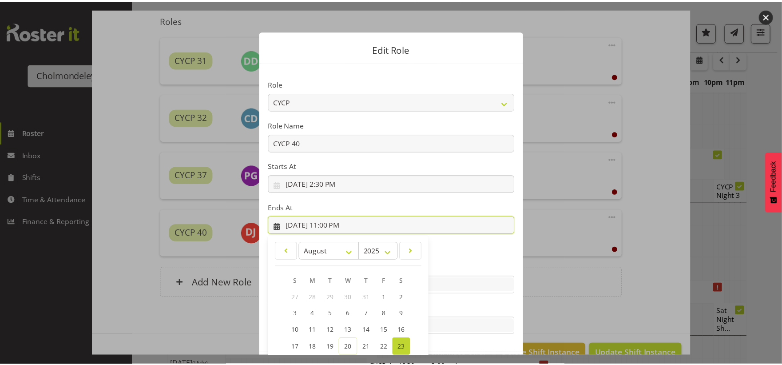
scroll to position [81, 0]
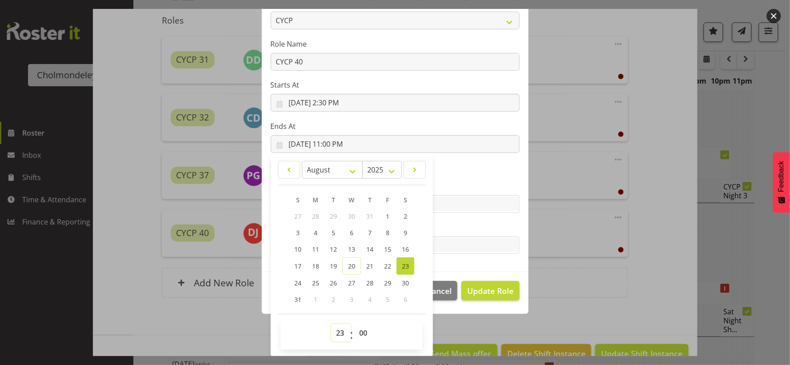
click at [338, 336] on select "00 01 02 03 04 05 06 07 08 09 10 11 12 13 14 15 16 17 18 19 20 21 22 23" at bounding box center [341, 333] width 20 height 18
select select "21"
click at [331, 324] on select "00 01 02 03 04 05 06 07 08 09 10 11 12 13 14 15 16 17 18 19 20 21 22 23" at bounding box center [341, 333] width 20 height 18
type input "[DATE] 9:00 PM"
click at [359, 332] on select "00 01 02 03 04 05 06 07 08 09 10 11 12 13 14 15 16 17 18 19 20 21 22 23 24 25 2…" at bounding box center [364, 333] width 20 height 18
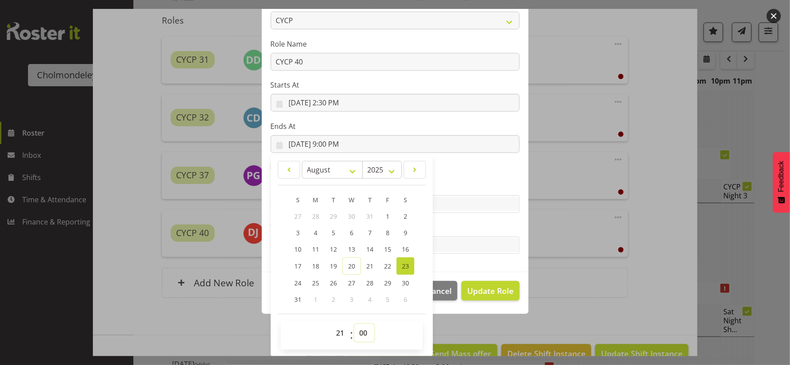
select select "30"
click at [354, 324] on select "00 01 02 03 04 05 06 07 08 09 10 11 12 13 14 15 16 17 18 19 20 21 22 23 24 25 2…" at bounding box center [364, 333] width 20 height 18
type input "[DATE] 9:30 PM"
click at [490, 294] on span "Update Role" at bounding box center [490, 291] width 46 height 12
select select
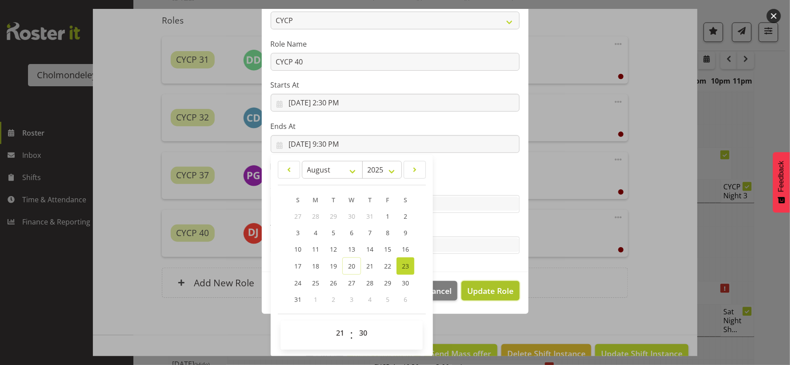
select select
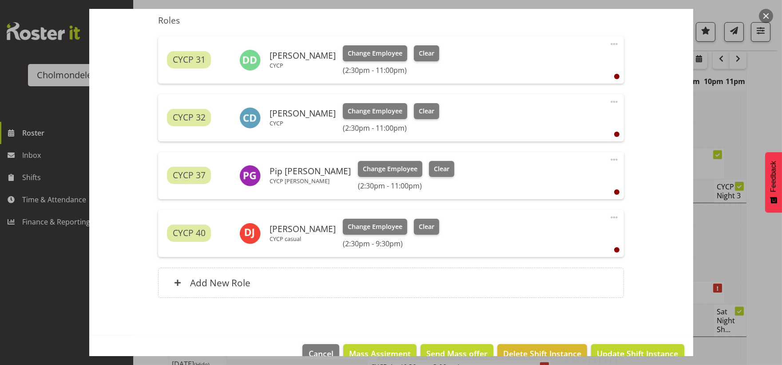
scroll to position [0, 0]
click at [649, 348] on span "Update Shift Instance" at bounding box center [637, 353] width 81 height 12
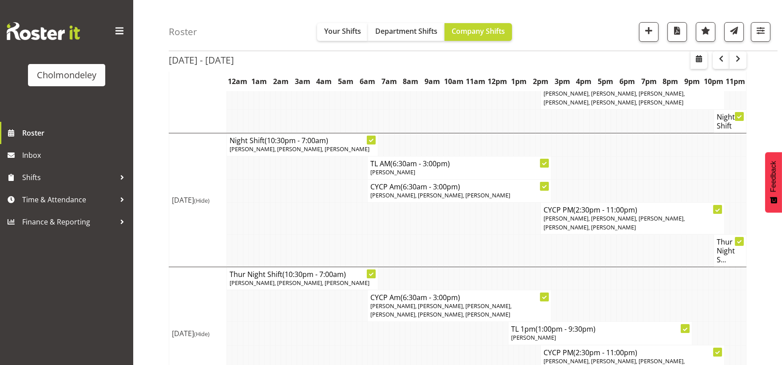
scroll to position [137, 0]
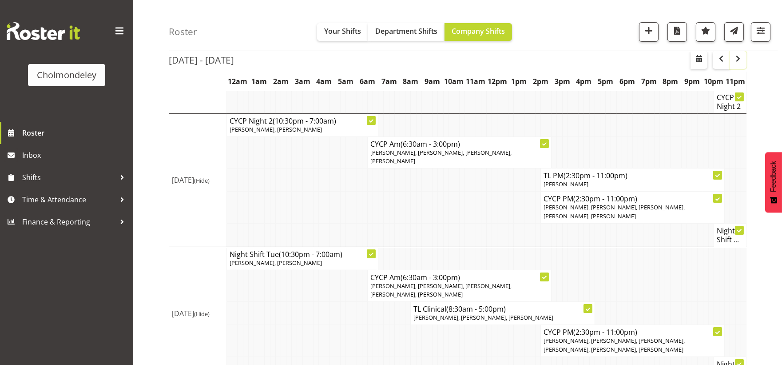
click at [737, 60] on span "button" at bounding box center [738, 58] width 11 height 11
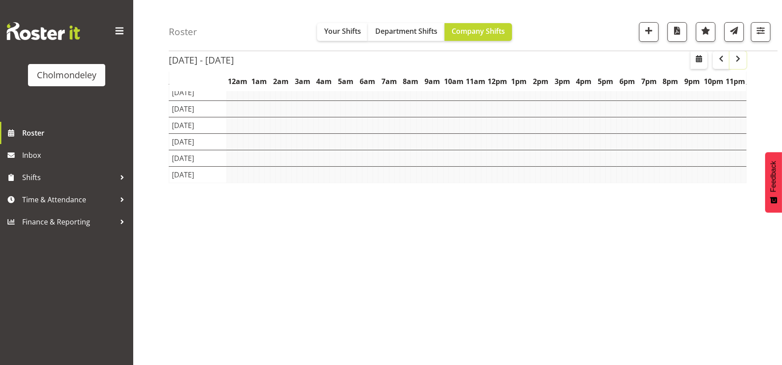
scroll to position [72, 0]
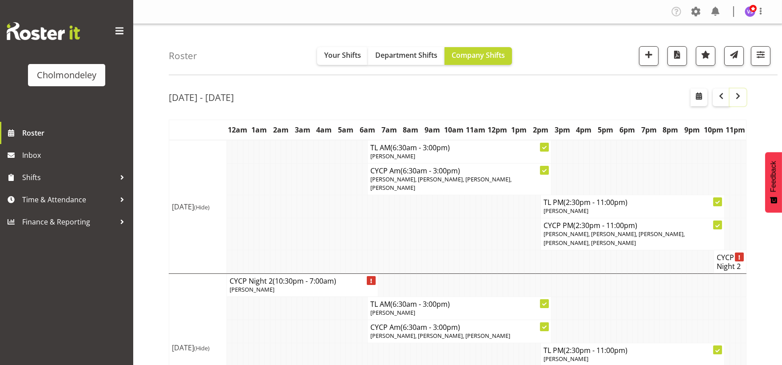
click at [744, 97] on button "button" at bounding box center [738, 97] width 17 height 18
click at [740, 96] on span "button" at bounding box center [738, 96] width 11 height 11
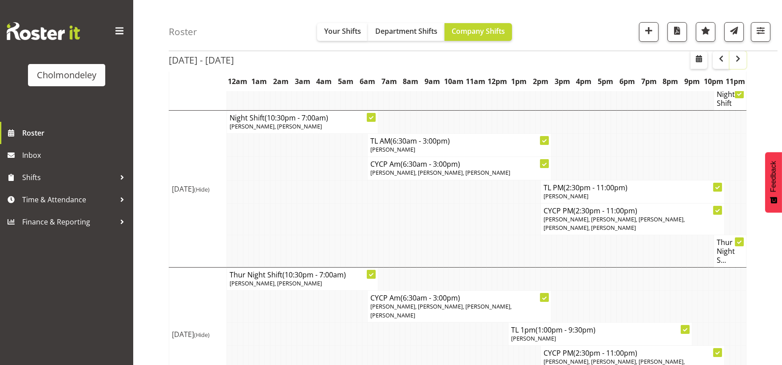
scroll to position [617, 0]
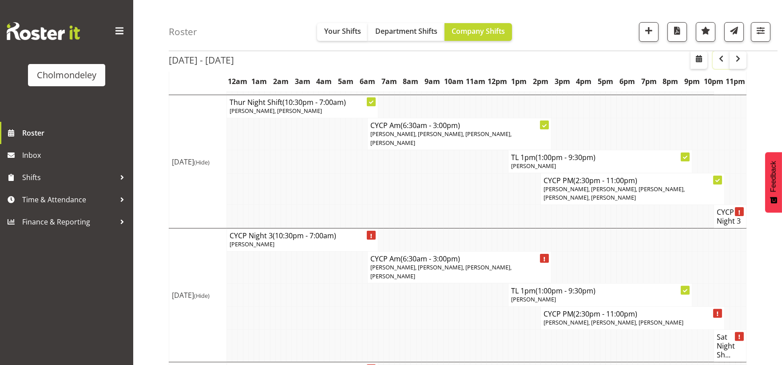
click at [724, 58] on span "button" at bounding box center [721, 58] width 11 height 11
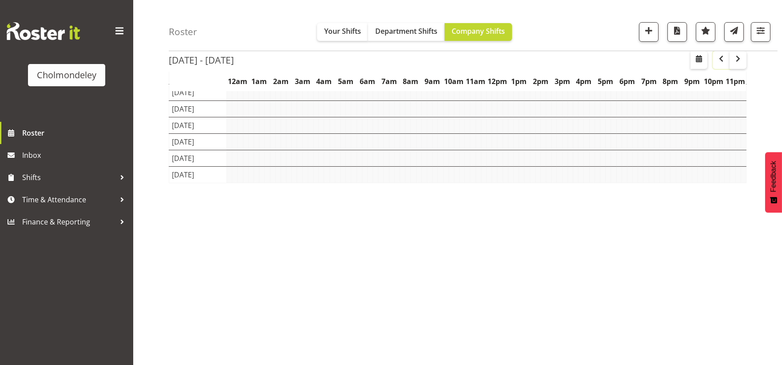
scroll to position [72, 0]
click at [724, 58] on span "button" at bounding box center [721, 58] width 11 height 11
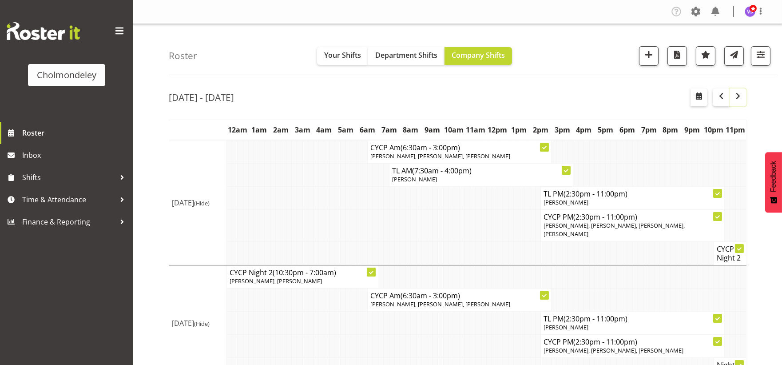
click at [746, 100] on button "button" at bounding box center [738, 97] width 17 height 18
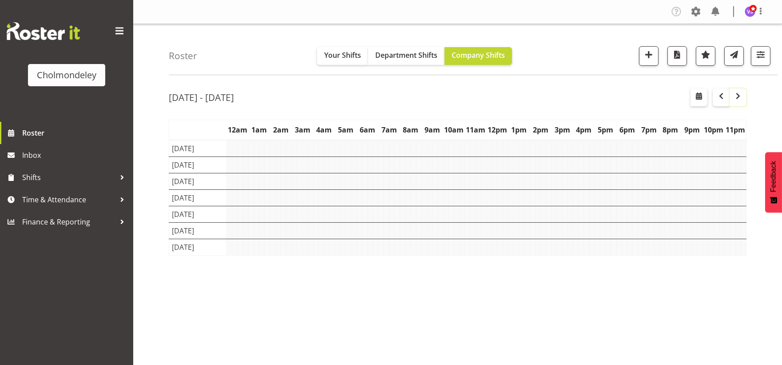
click at [743, 98] on span "button" at bounding box center [738, 96] width 11 height 11
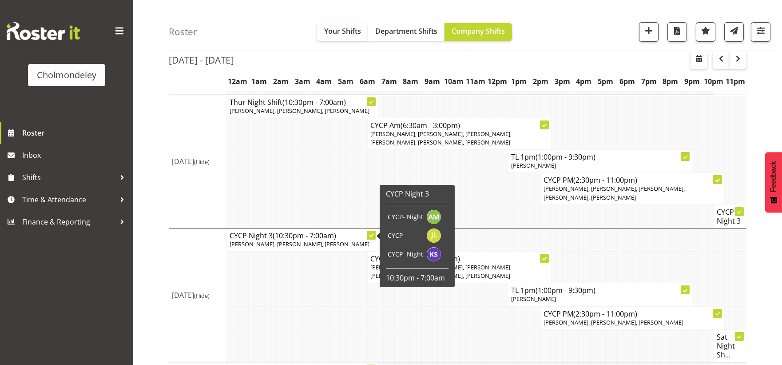
scroll to position [396, 0]
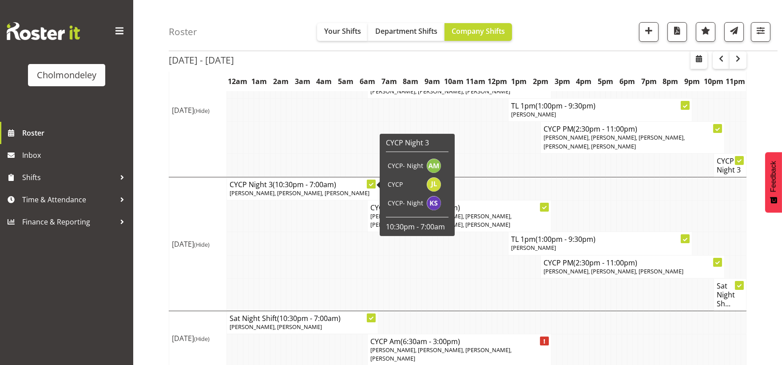
click at [311, 267] on td at bounding box center [310, 266] width 5 height 23
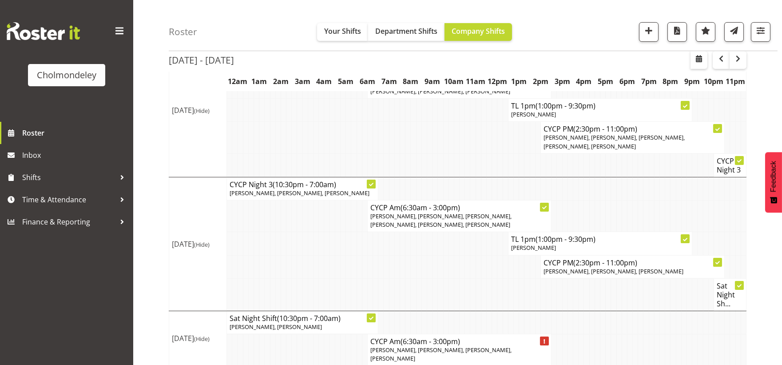
click at [293, 262] on td at bounding box center [294, 266] width 5 height 23
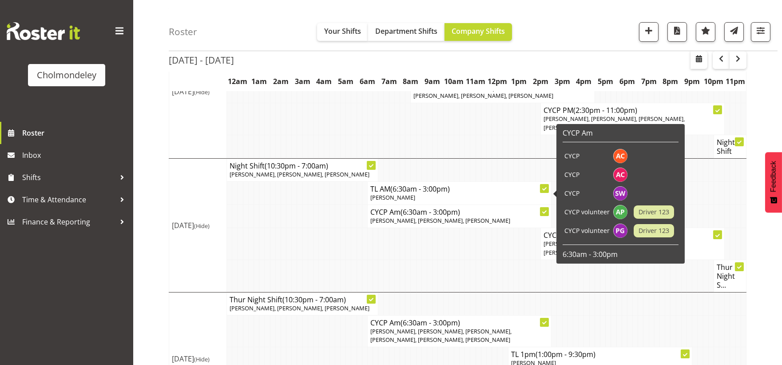
scroll to position [345, 0]
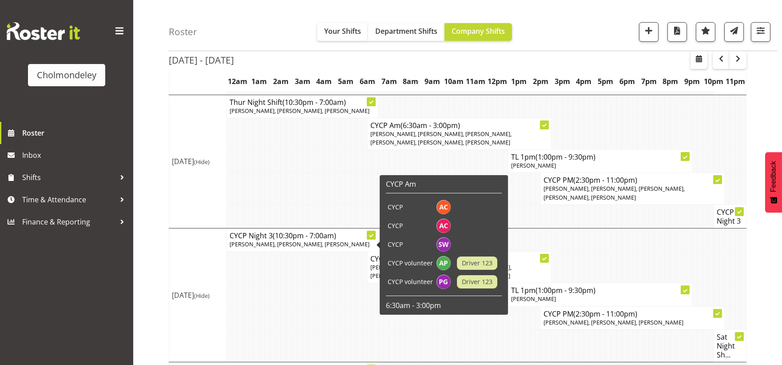
click at [319, 195] on td at bounding box center [321, 189] width 5 height 32
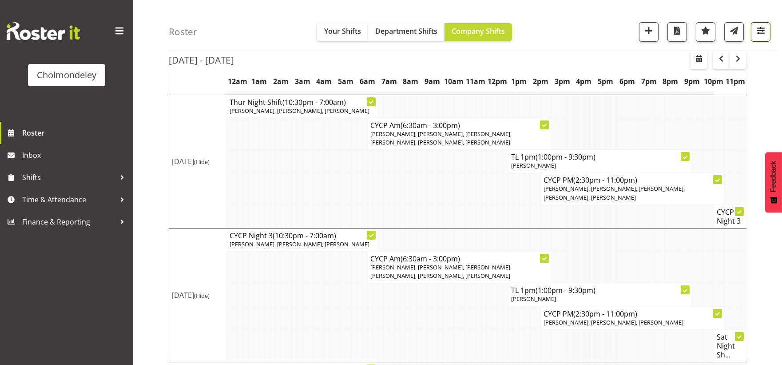
click at [764, 34] on span "button" at bounding box center [761, 31] width 12 height 12
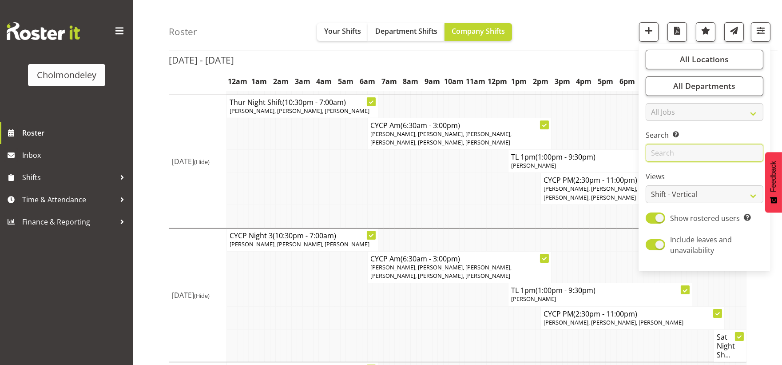
click at [701, 150] on input "text" at bounding box center [705, 153] width 118 height 18
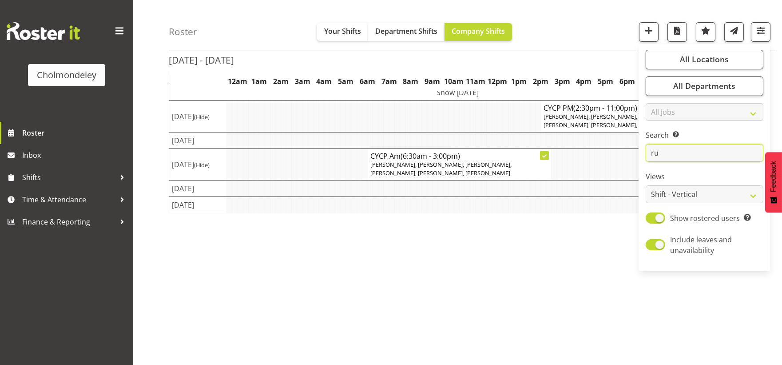
scroll to position [72, 0]
type input "ruby"
click at [538, 313] on div "[DATE] - [DATE] [DATE] - [DATE] [DATE] Day Week Fortnight Month calendar Month …" at bounding box center [476, 186] width 614 height 355
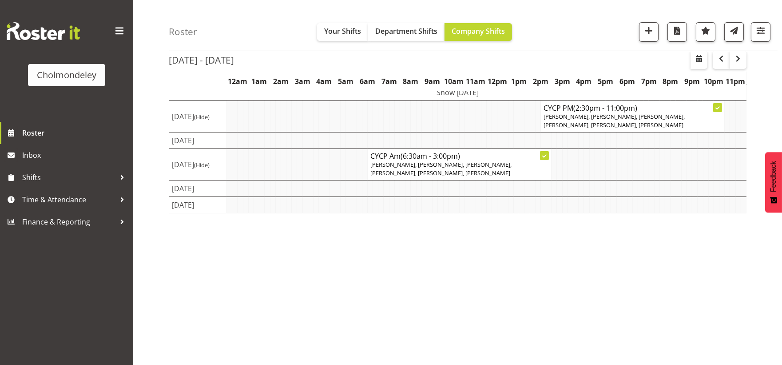
click at [489, 95] on td "Show [DATE]" at bounding box center [458, 92] width 578 height 16
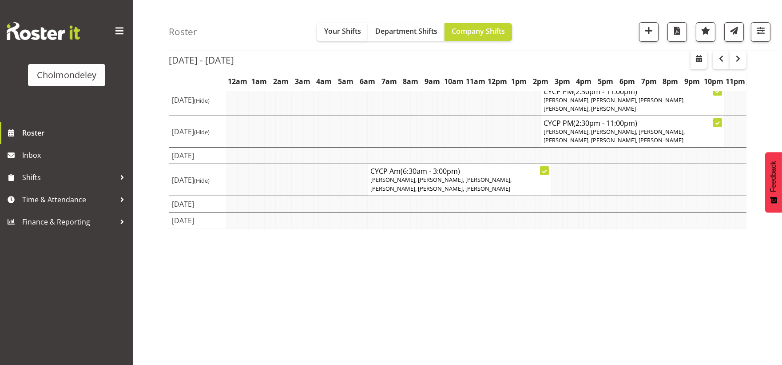
scroll to position [0, 0]
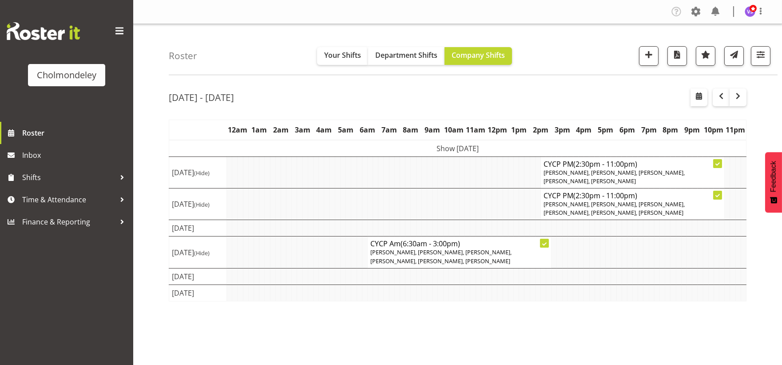
click at [496, 149] on td "Show [DATE]" at bounding box center [458, 148] width 578 height 17
click at [742, 98] on span "button" at bounding box center [738, 96] width 11 height 11
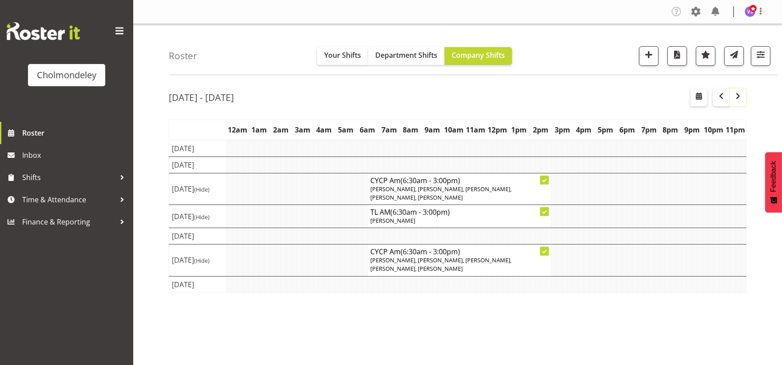
click at [741, 94] on span "button" at bounding box center [738, 96] width 11 height 11
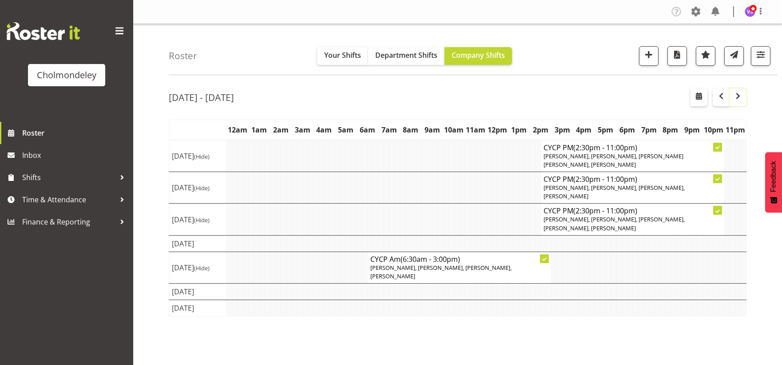
click at [742, 98] on span "button" at bounding box center [738, 96] width 11 height 11
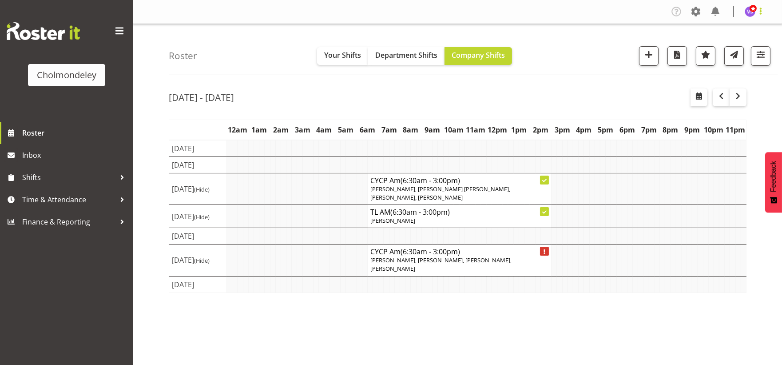
click at [762, 14] on span at bounding box center [761, 11] width 11 height 11
click at [721, 48] on link "Log Out" at bounding box center [723, 47] width 85 height 16
